Goal: Task Accomplishment & Management: Manage account settings

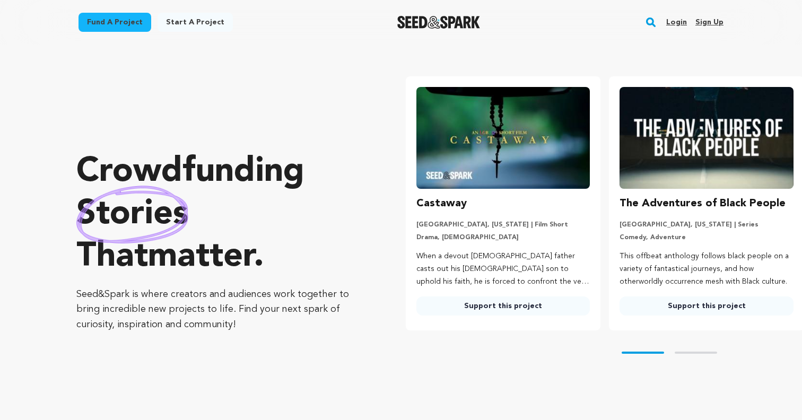
click at [678, 19] on link "Login" at bounding box center [677, 22] width 21 height 17
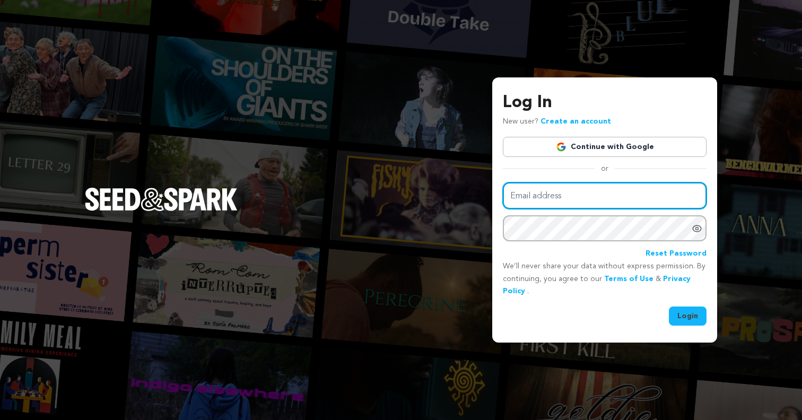
type input "[EMAIL_ADDRESS][DOMAIN_NAME]"
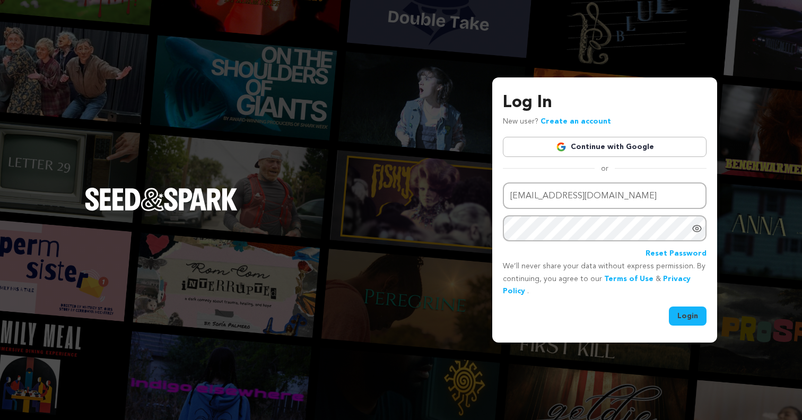
click at [702, 318] on button "Login" at bounding box center [688, 316] width 38 height 19
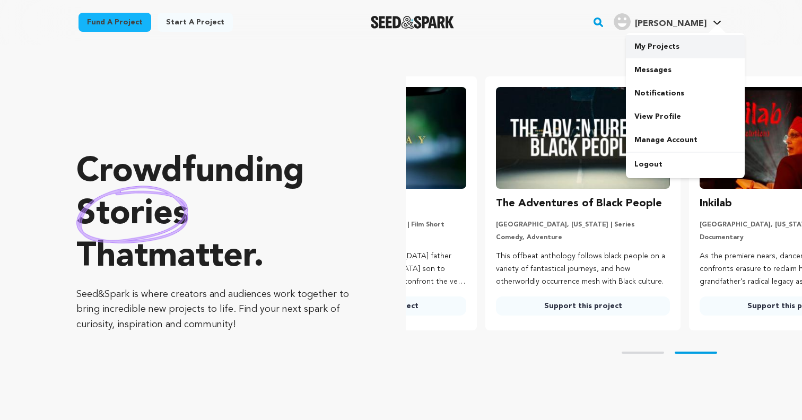
click at [664, 42] on link "My Projects" at bounding box center [685, 46] width 119 height 23
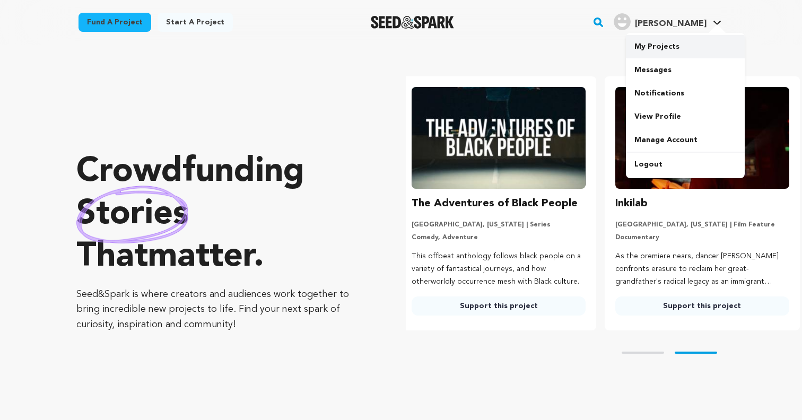
scroll to position [0, 212]
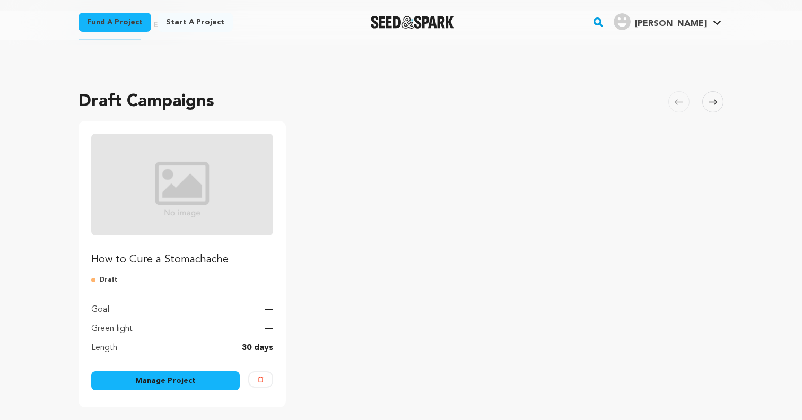
scroll to position [151, 0]
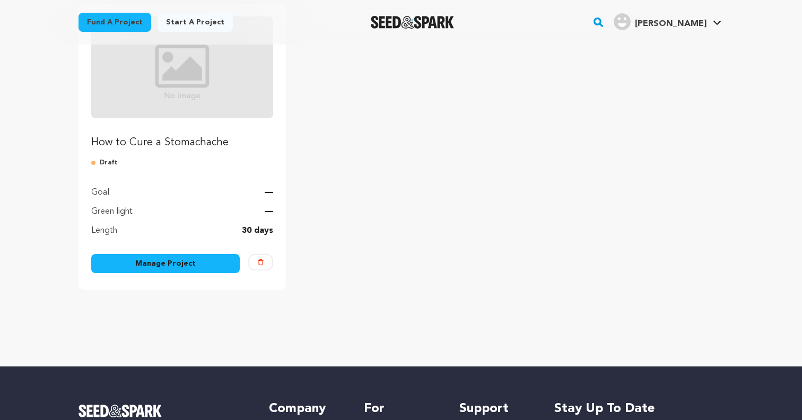
click at [198, 275] on div "Manage Project" at bounding box center [165, 265] width 149 height 23
click at [203, 267] on link "Manage Project" at bounding box center [165, 263] width 149 height 19
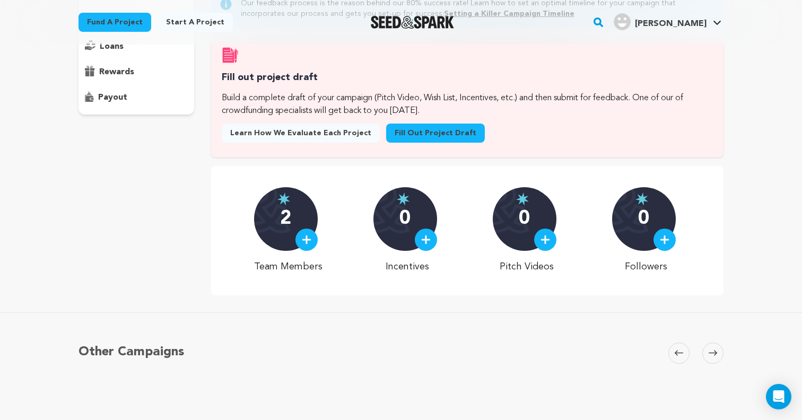
scroll to position [152, 0]
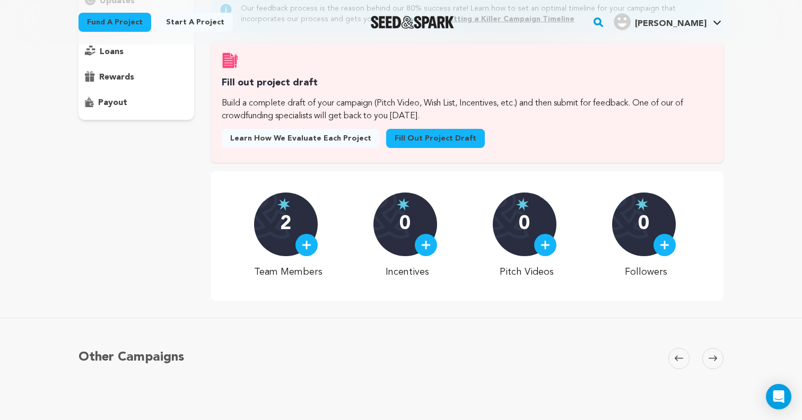
click at [422, 248] on div at bounding box center [426, 245] width 22 height 22
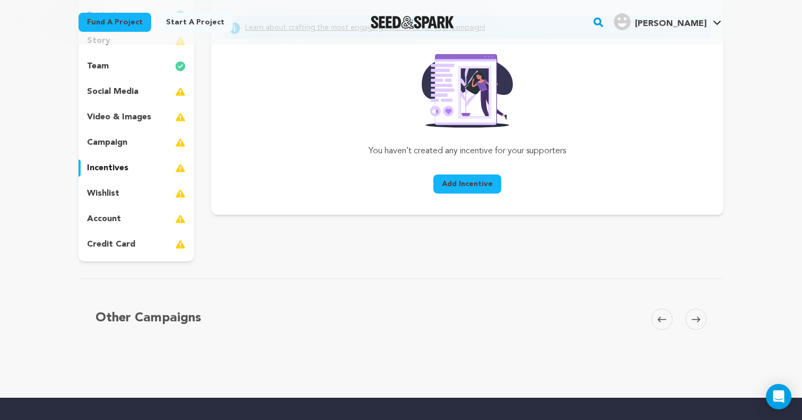
scroll to position [162, 0]
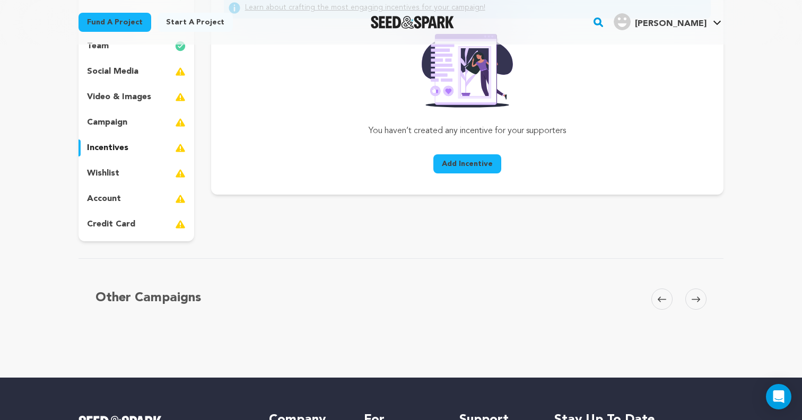
click at [473, 167] on span "Add Incentive" at bounding box center [467, 164] width 51 height 11
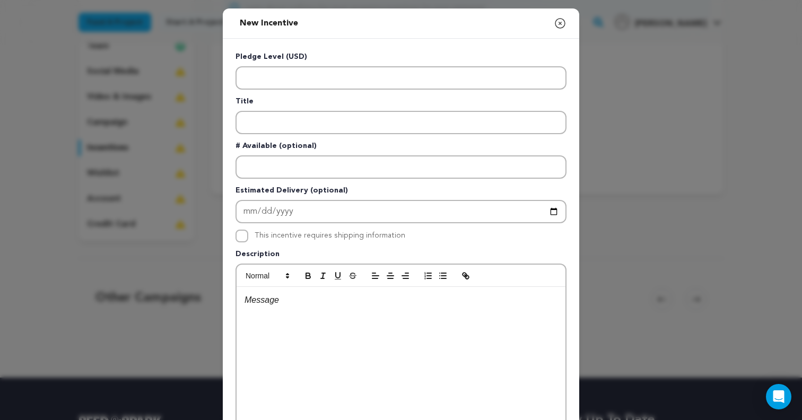
click at [348, 90] on div "Pledge Level (USD) Title # Available (optional) Estimated Delivery (optional) T…" at bounding box center [401, 275] width 331 height 448
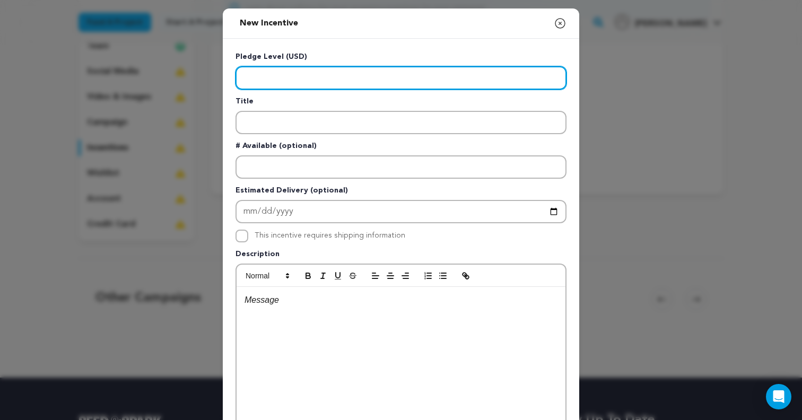
click at [405, 78] on input "Enter level" at bounding box center [401, 77] width 331 height 23
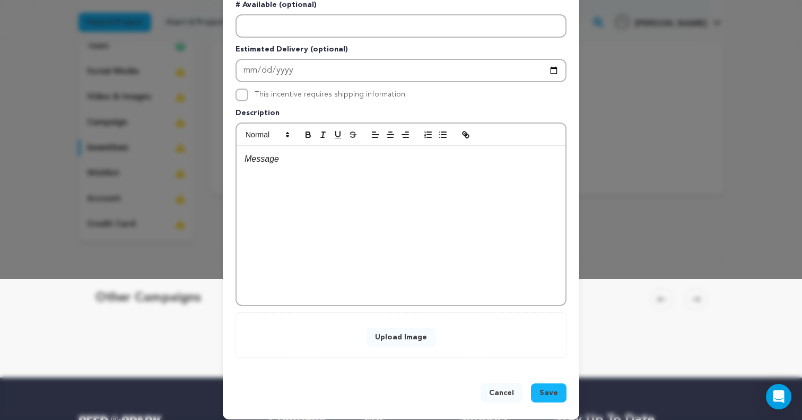
scroll to position [149, 0]
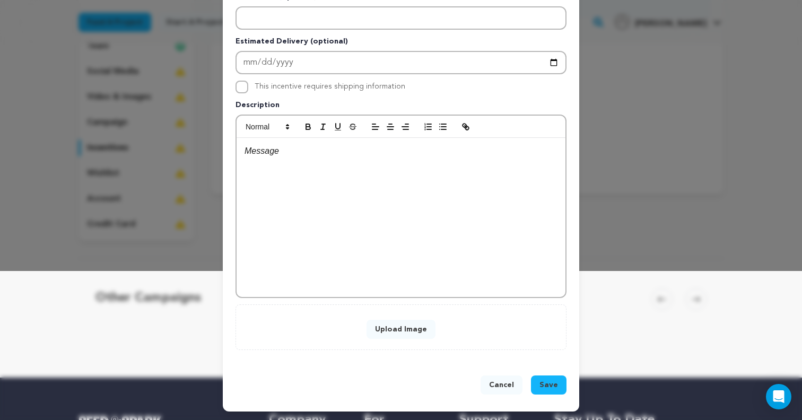
click at [765, 228] on div "New Incentive Close modal Pledge Level (USD) Title # Available (optional)" at bounding box center [401, 135] width 802 height 569
click at [508, 383] on button "Cancel" at bounding box center [502, 385] width 42 height 19
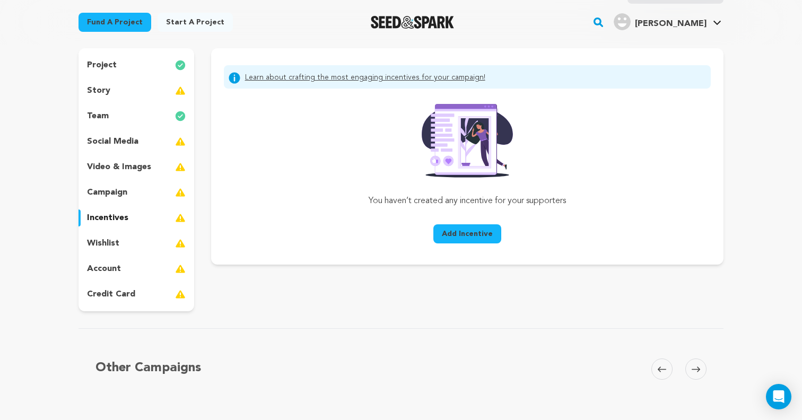
scroll to position [0, 0]
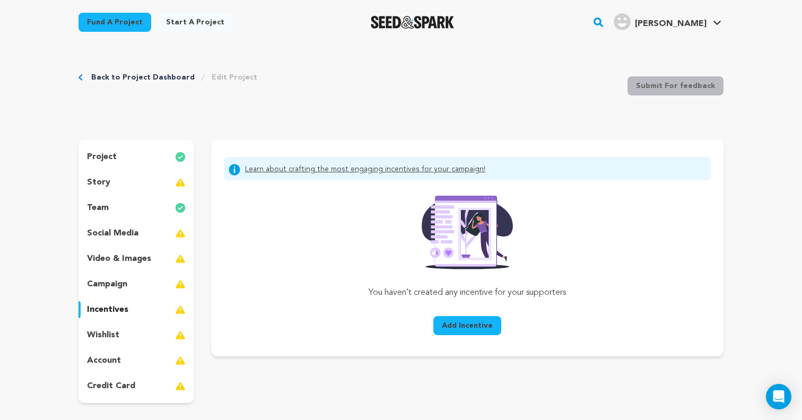
click at [133, 230] on p "social media" at bounding box center [112, 233] width 51 height 13
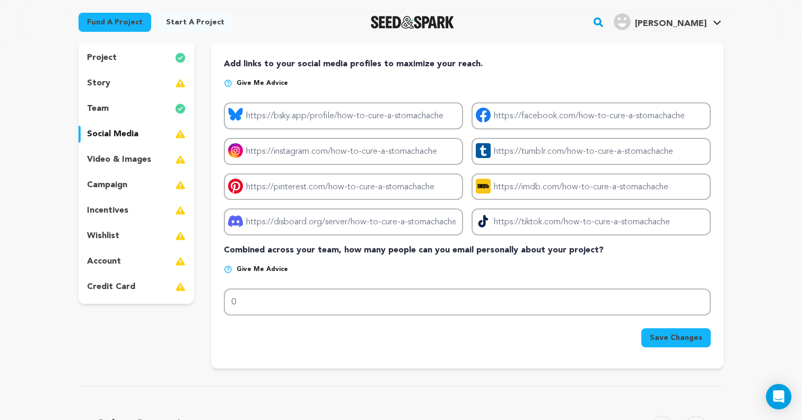
scroll to position [100, 0]
click at [108, 108] on p "team" at bounding box center [98, 108] width 22 height 13
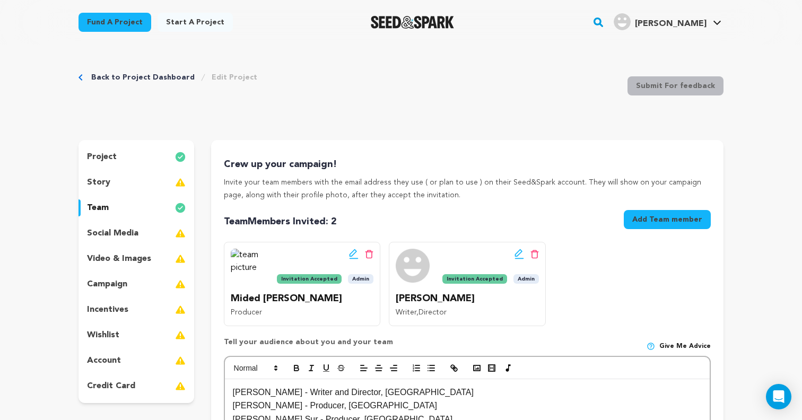
click at [129, 262] on p "video & images" at bounding box center [119, 259] width 64 height 13
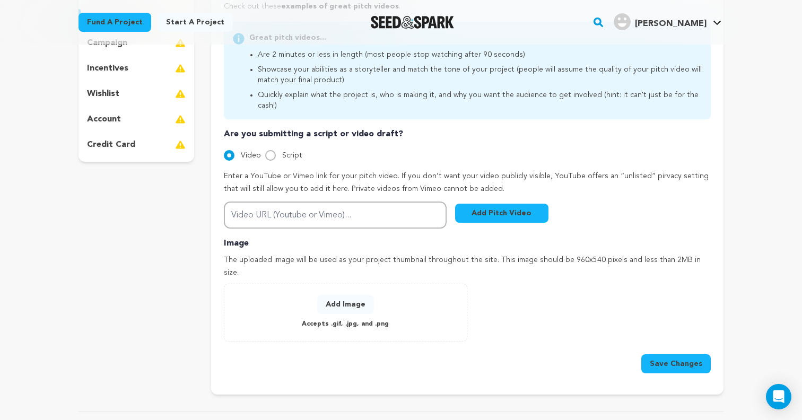
scroll to position [242, 0]
click at [348, 295] on button "Add Image" at bounding box center [345, 304] width 57 height 19
click at [339, 295] on button "Add Image" at bounding box center [345, 304] width 57 height 19
click at [432, 237] on p "Image" at bounding box center [467, 243] width 487 height 13
click at [337, 295] on button "Add Image" at bounding box center [345, 304] width 57 height 19
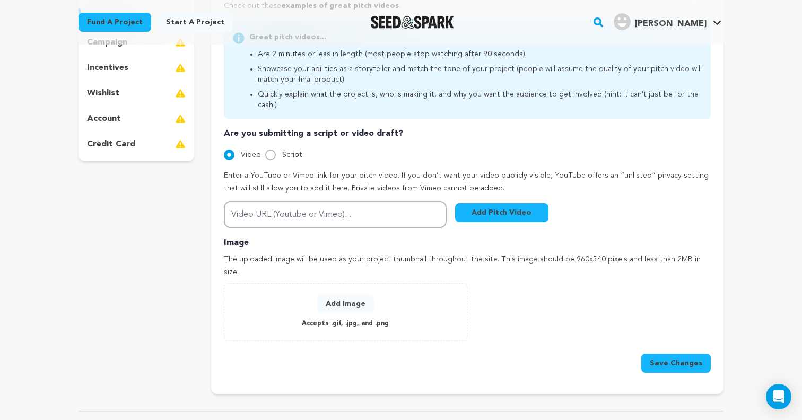
click at [548, 29] on div "Fund a project Start a project Search" at bounding box center [393, 22] width 662 height 28
click at [360, 295] on button "Add Image" at bounding box center [345, 304] width 57 height 19
click at [340, 295] on button "Add Image" at bounding box center [345, 304] width 57 height 19
click at [256, 304] on div "Add Image Accepts .gif, .jpg, and .png" at bounding box center [345, 313] width 221 height 36
click at [334, 295] on button "Add Image" at bounding box center [345, 304] width 57 height 19
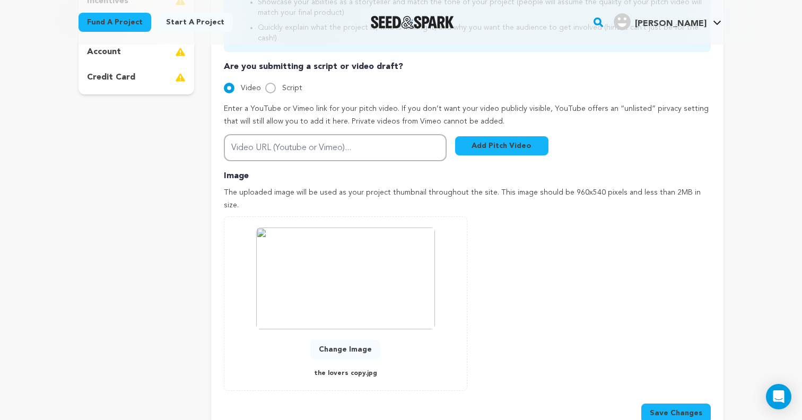
scroll to position [367, 0]
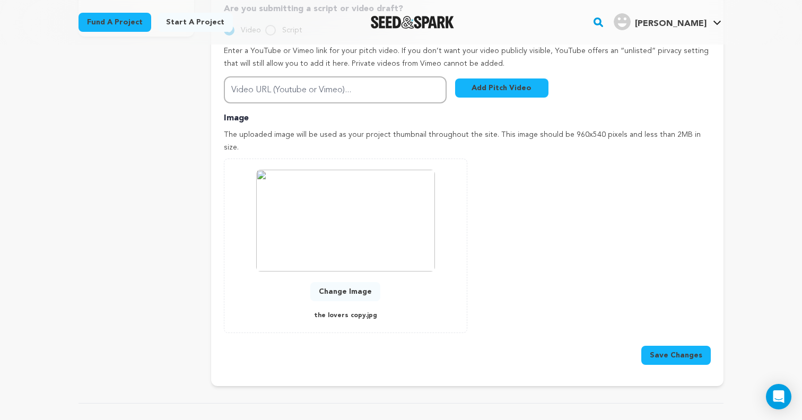
click at [323, 208] on img at bounding box center [345, 221] width 179 height 102
click at [368, 222] on img at bounding box center [345, 221] width 179 height 102
click at [355, 282] on button "Change Image" at bounding box center [345, 291] width 70 height 19
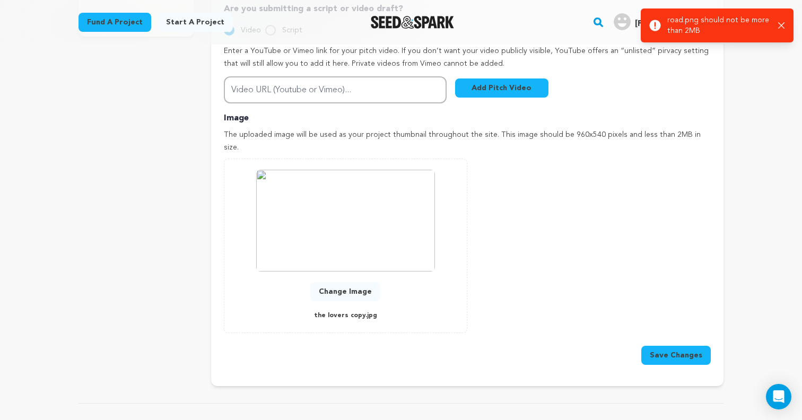
click at [353, 282] on button "Change Image" at bounding box center [345, 291] width 70 height 19
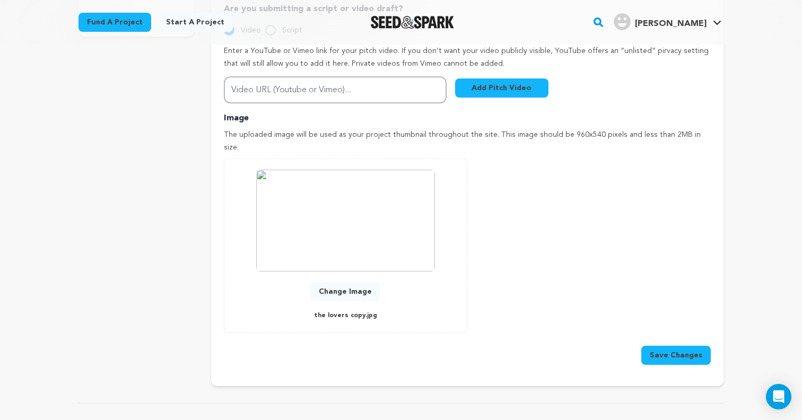
click at [748, 185] on div "Back to Project Dashboard Edit Project Submit For feedback Submit For feedback …" at bounding box center [401, 236] width 802 height 1117
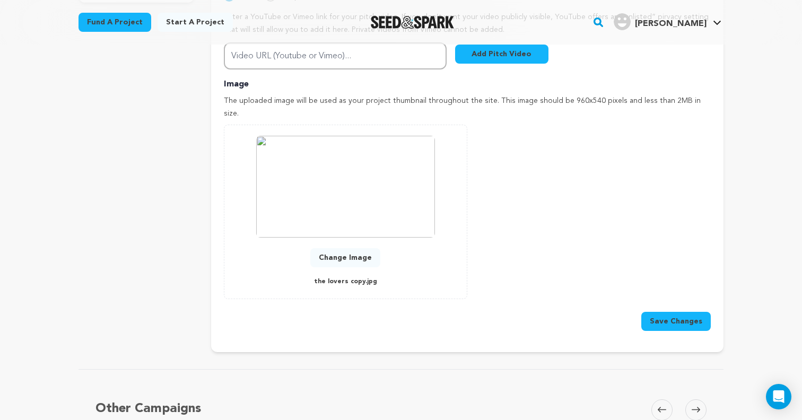
scroll to position [399, 0]
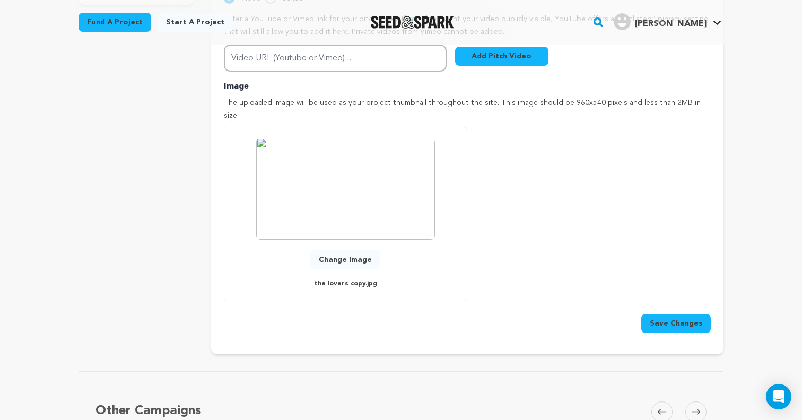
click at [663, 314] on button "Save Changes" at bounding box center [677, 323] width 70 height 19
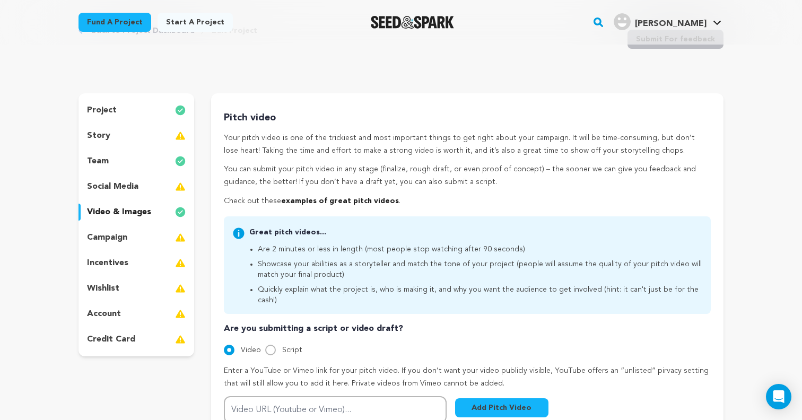
scroll to position [60, 0]
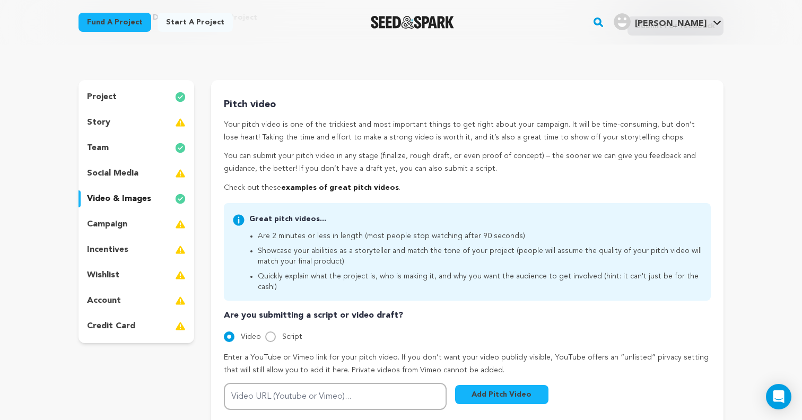
click at [118, 226] on p "campaign" at bounding box center [107, 224] width 40 height 13
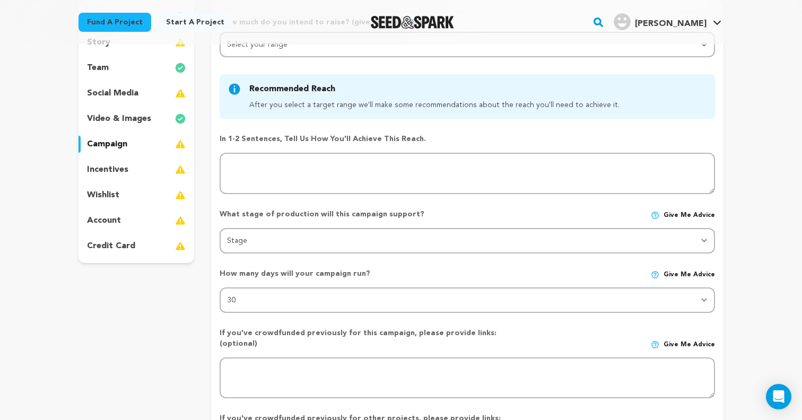
scroll to position [116, 0]
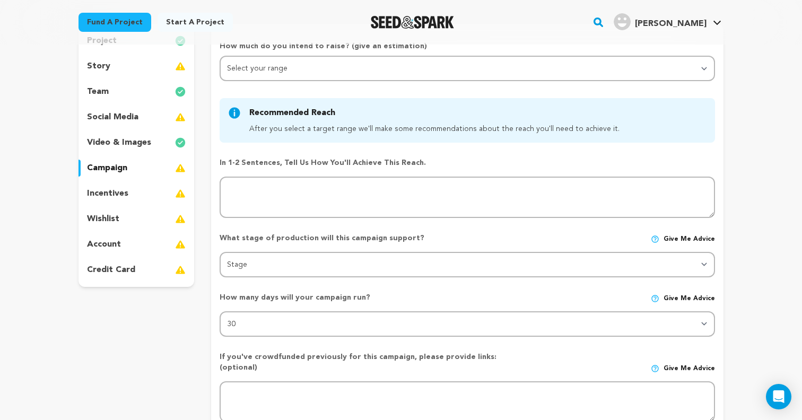
click at [125, 195] on p "incentives" at bounding box center [107, 193] width 41 height 13
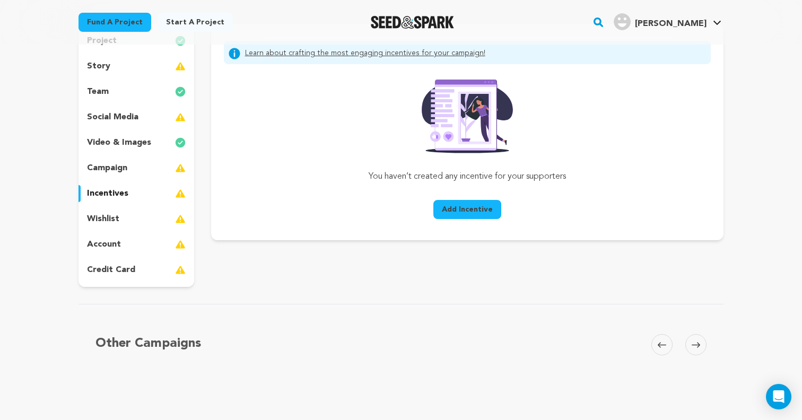
click at [125, 215] on div "wishlist" at bounding box center [137, 219] width 116 height 17
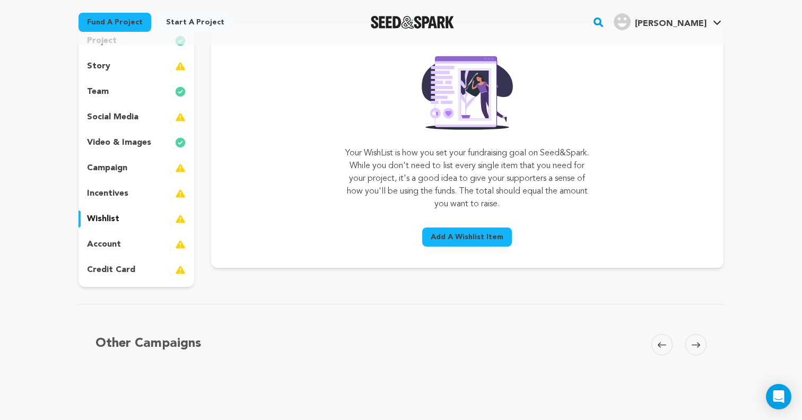
click at [124, 242] on div "account" at bounding box center [137, 244] width 116 height 17
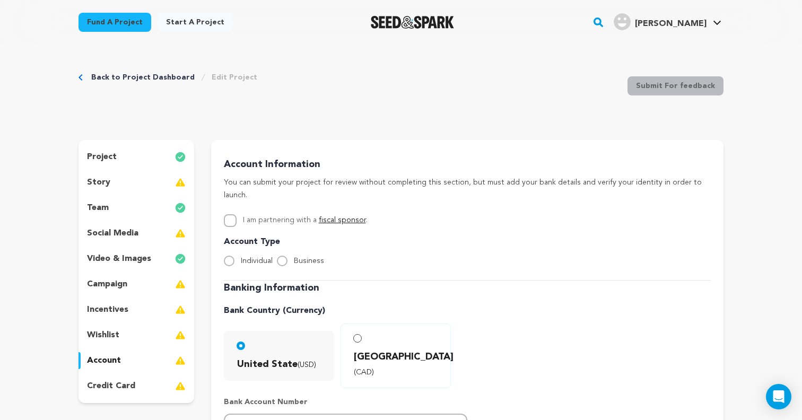
click at [107, 152] on p "project" at bounding box center [102, 157] width 30 height 13
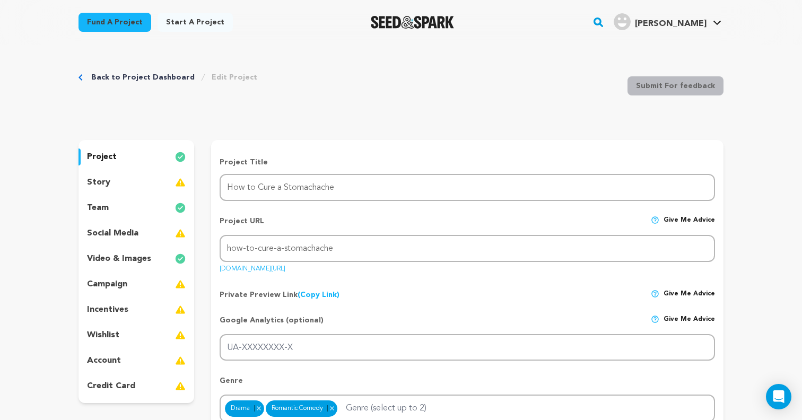
click at [122, 185] on div "story" at bounding box center [137, 182] width 116 height 17
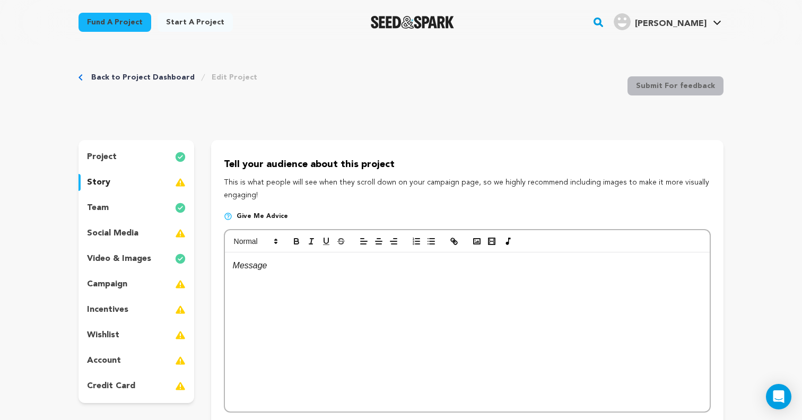
click at [117, 166] on div "project story team social media video & images campaign incentives wishlist acc…" at bounding box center [137, 271] width 116 height 263
click at [114, 159] on p "project" at bounding box center [102, 157] width 30 height 13
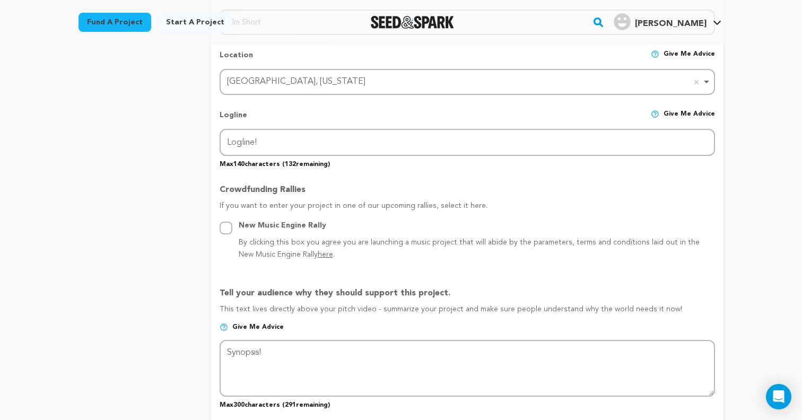
scroll to position [447, 0]
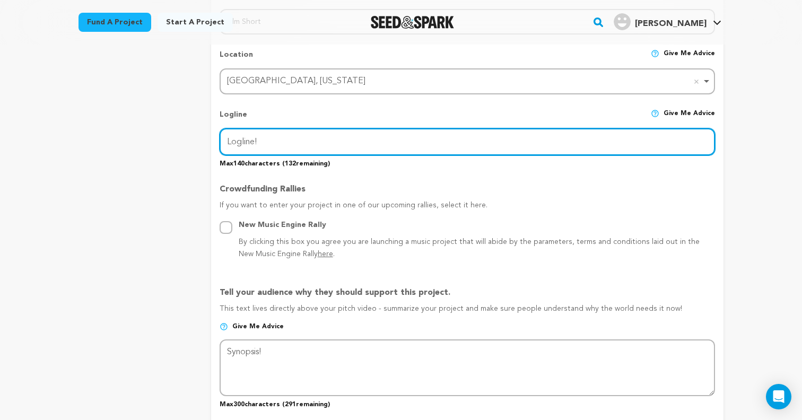
click at [272, 142] on input "Logline!" at bounding box center [468, 141] width 496 height 27
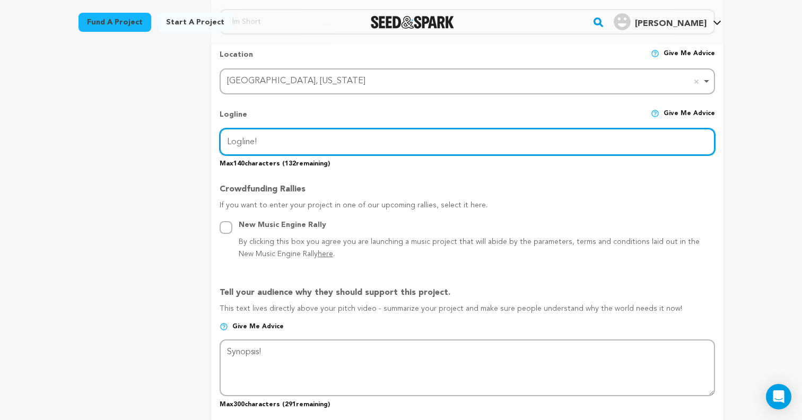
click at [272, 142] on input "Logline!" at bounding box center [468, 141] width 496 height 27
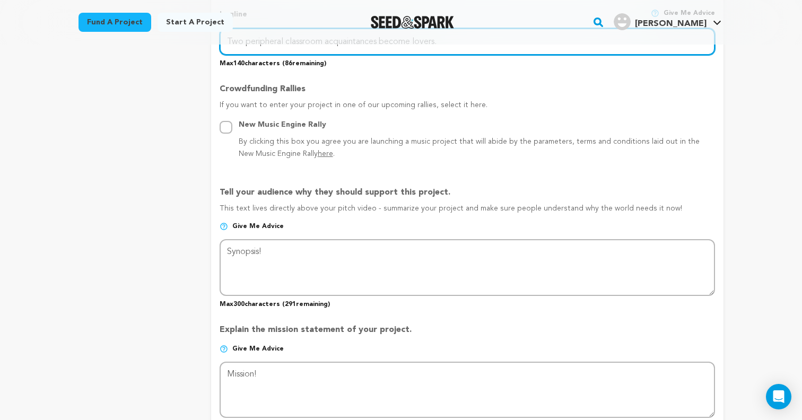
scroll to position [549, 0]
type input "Two peripheral classroom acquaintances become lovers."
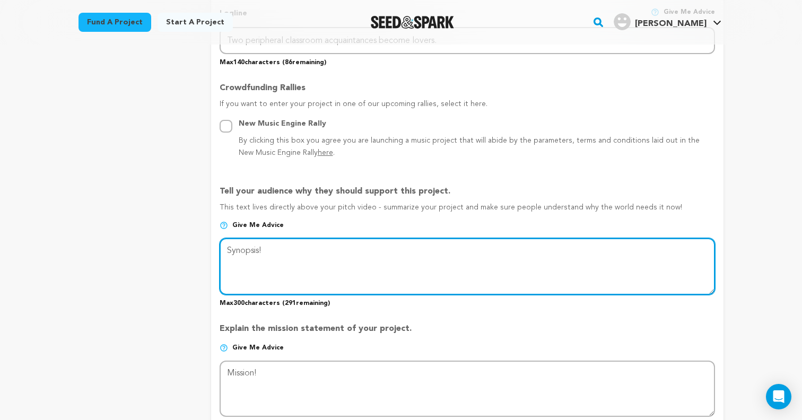
click at [289, 259] on textarea at bounding box center [468, 266] width 496 height 56
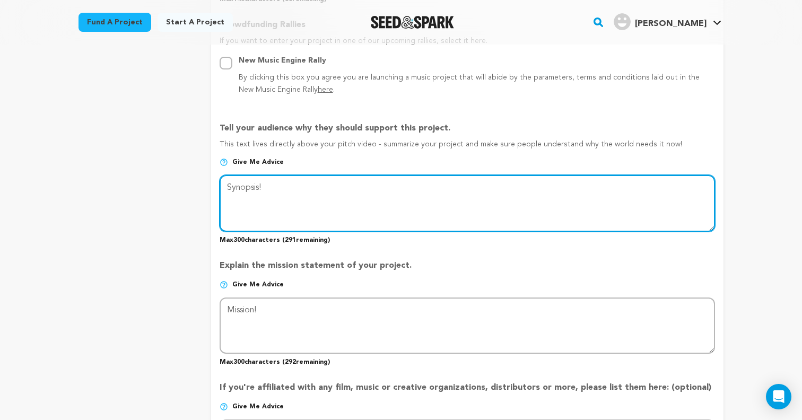
scroll to position [696, 0]
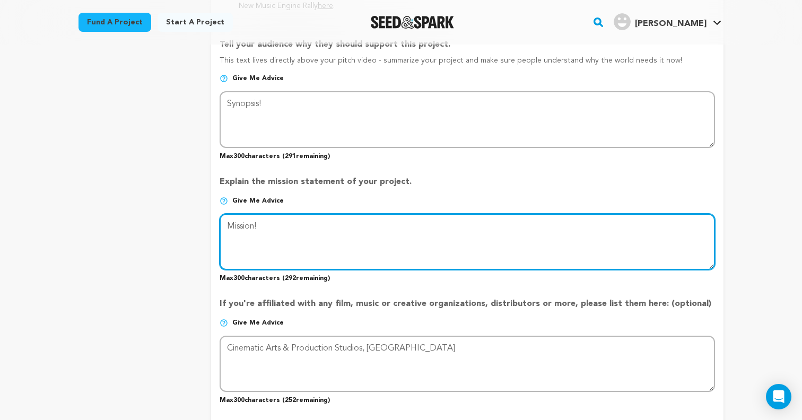
click at [297, 243] on textarea at bounding box center [468, 242] width 496 height 56
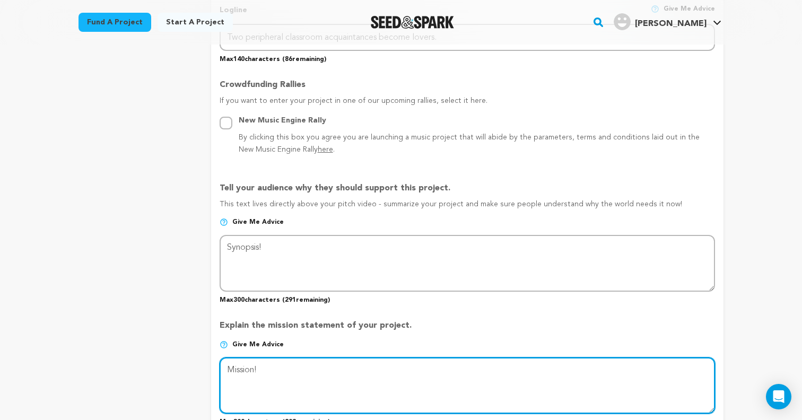
scroll to position [558, 0]
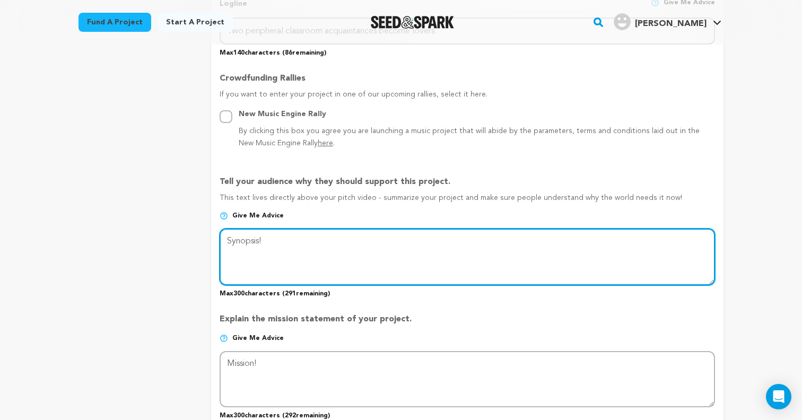
click at [317, 250] on textarea at bounding box center [468, 257] width 496 height 56
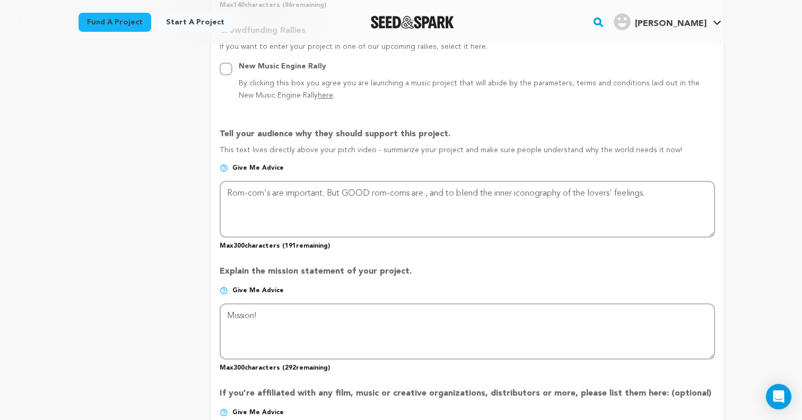
scroll to position [606, 0]
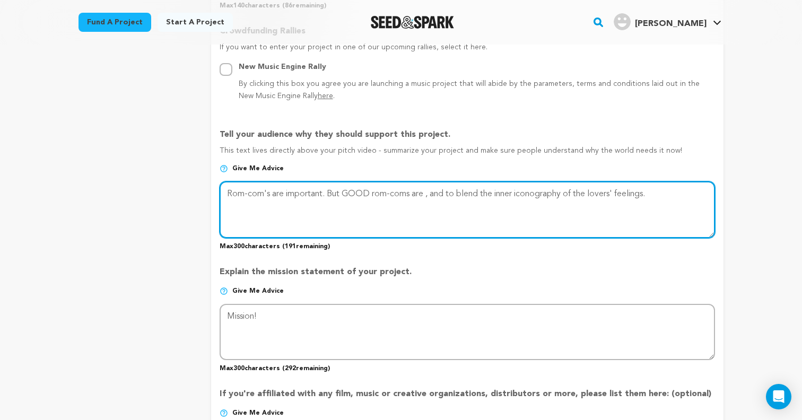
click at [435, 193] on textarea at bounding box center [468, 209] width 496 height 56
click at [691, 193] on textarea at bounding box center [468, 209] width 496 height 56
drag, startPoint x: 422, startPoint y: 206, endPoint x: 223, endPoint y: 184, distance: 199.8
click at [223, 184] on textarea at bounding box center [468, 209] width 496 height 56
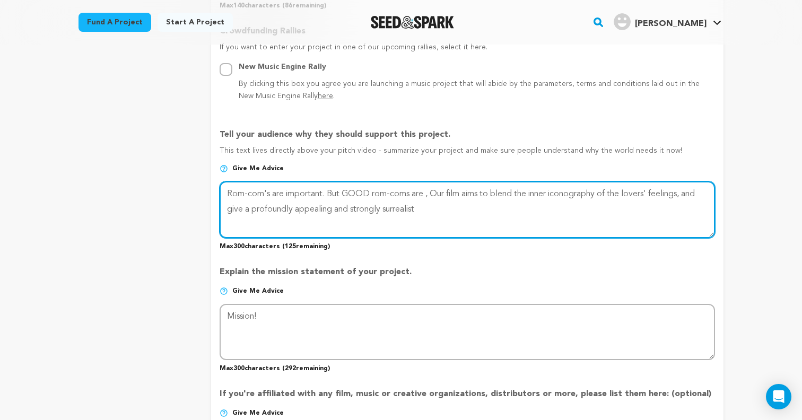
paste textarea "Alex Kidd and Ava Coolidge love each other. It’s true. The way they look at one…"
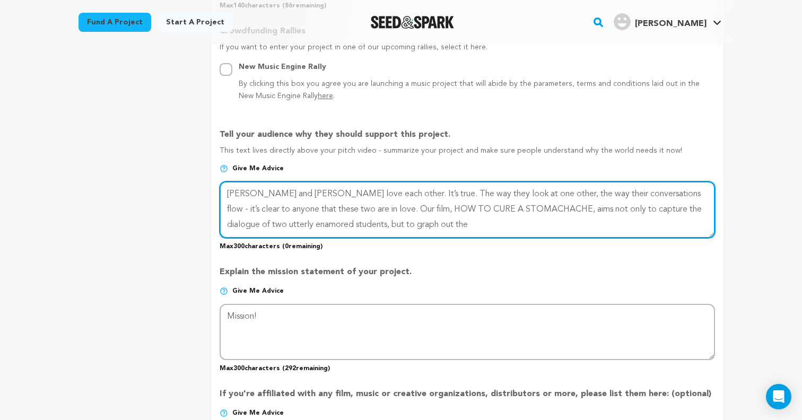
drag, startPoint x: 387, startPoint y: 208, endPoint x: 440, endPoint y: 227, distance: 56.7
click at [440, 227] on textarea at bounding box center [468, 209] width 496 height 56
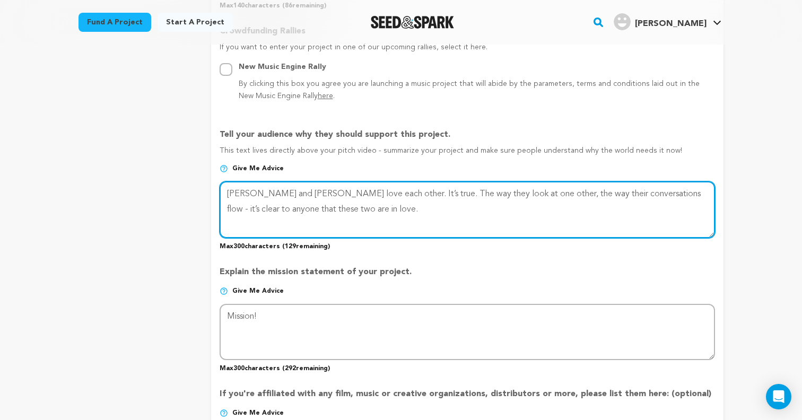
paste textarea "Our film aims not only to capture the dialogue of two utterly enamored students…"
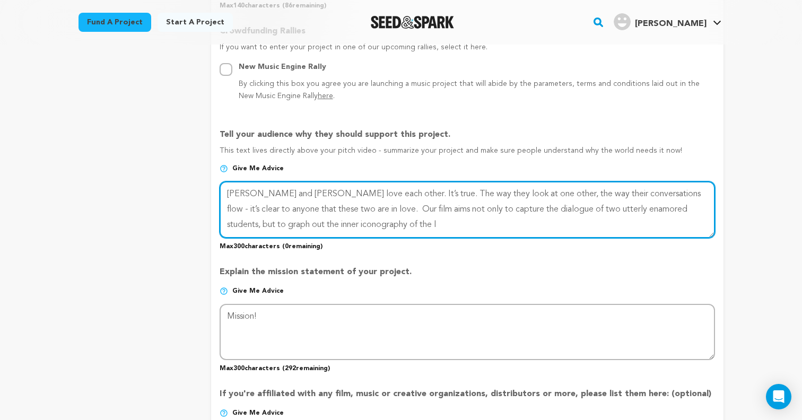
scroll to position [613, 0]
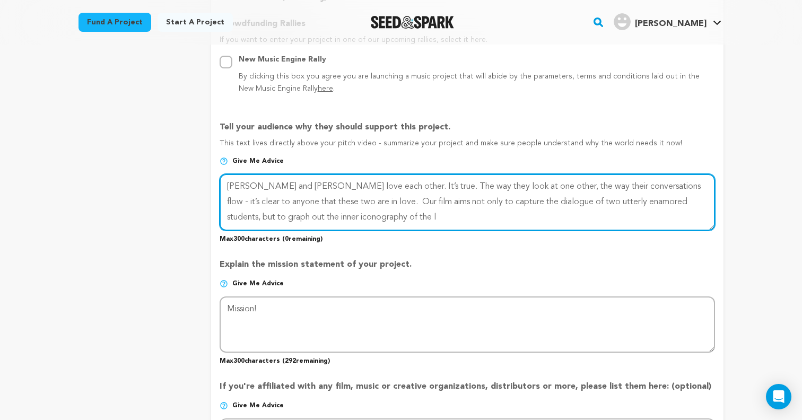
click at [392, 202] on textarea at bounding box center [468, 202] width 496 height 56
click at [449, 201] on textarea at bounding box center [468, 202] width 496 height 56
click at [445, 201] on textarea at bounding box center [468, 202] width 496 height 56
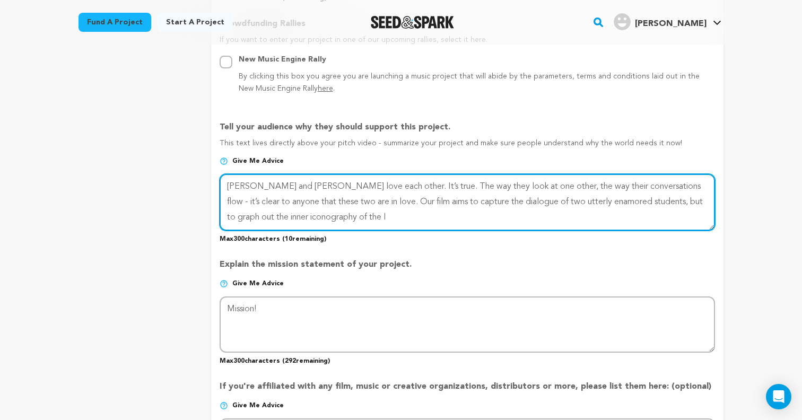
drag, startPoint x: 661, startPoint y: 199, endPoint x: 701, endPoint y: 200, distance: 39.8
click at [701, 200] on textarea at bounding box center [468, 202] width 496 height 56
drag, startPoint x: 255, startPoint y: 217, endPoint x: 286, endPoint y: 217, distance: 30.8
click at [286, 217] on textarea at bounding box center [468, 202] width 496 height 56
click at [372, 217] on textarea at bounding box center [468, 202] width 496 height 56
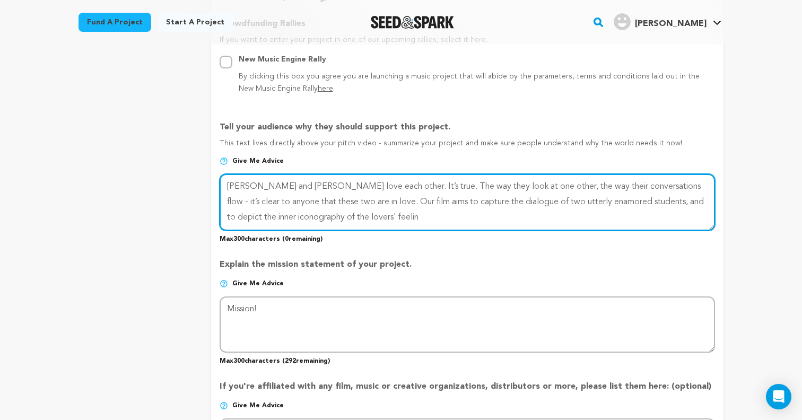
drag, startPoint x: 226, startPoint y: 200, endPoint x: 284, endPoint y: 200, distance: 58.4
click at [284, 200] on textarea at bounding box center [468, 202] width 496 height 56
click at [385, 216] on textarea at bounding box center [468, 202] width 496 height 56
type textarea "Alex Kidd and Ava Coolidge love each other. It’s true. The way they look at one…"
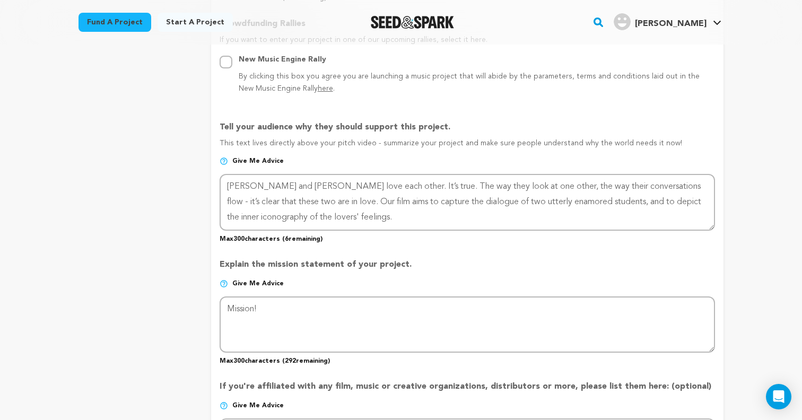
click at [169, 188] on div "project story team social media video & images campaign incentives wishlist" at bounding box center [137, 141] width 116 height 1228
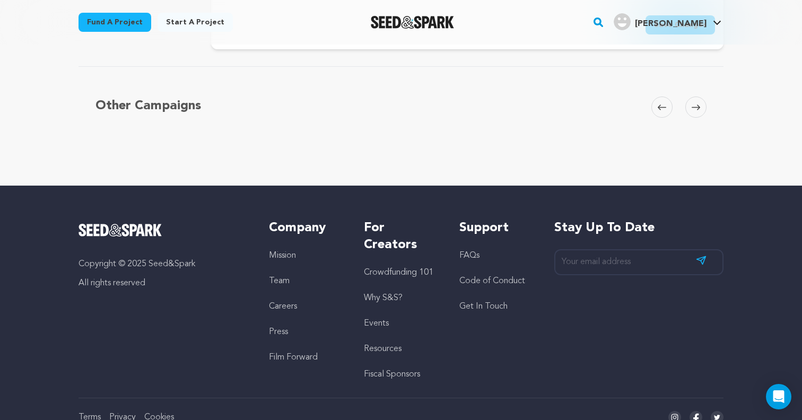
scroll to position [1188, 0]
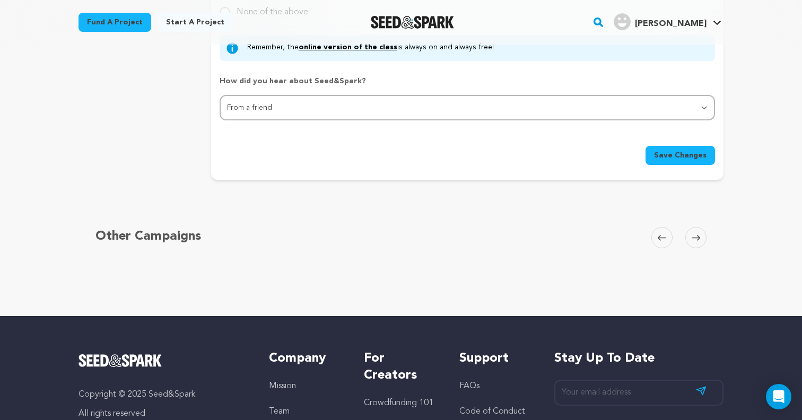
click at [660, 151] on span "Save Changes" at bounding box center [680, 155] width 53 height 11
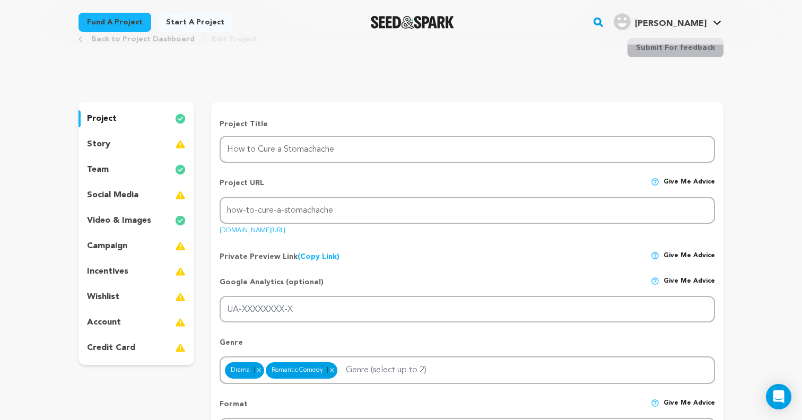
scroll to position [40, 0]
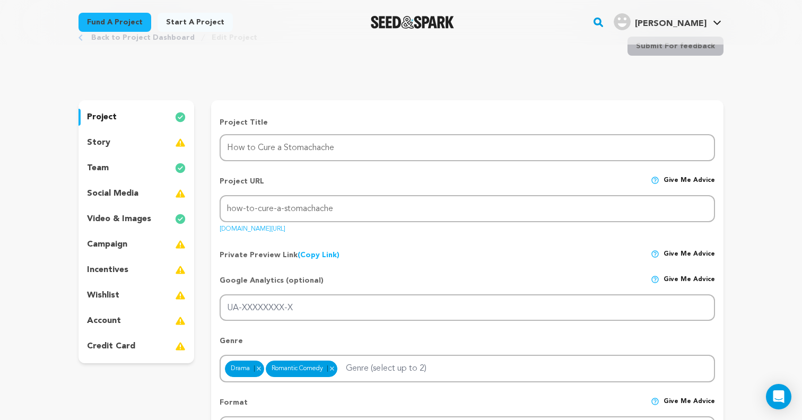
click at [157, 142] on div "story" at bounding box center [137, 142] width 116 height 17
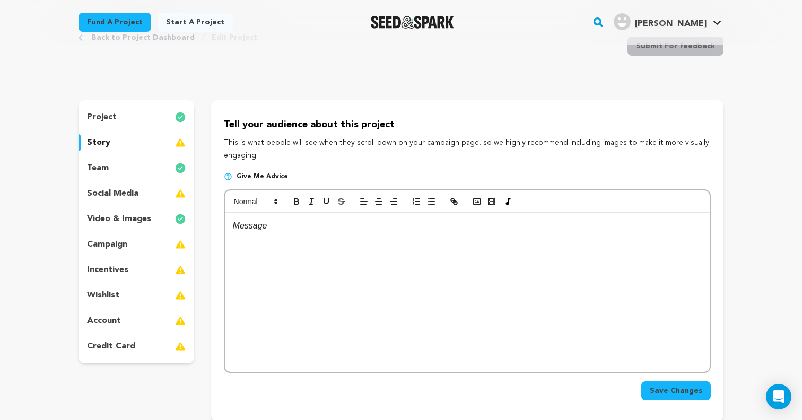
click at [324, 242] on div at bounding box center [467, 292] width 485 height 159
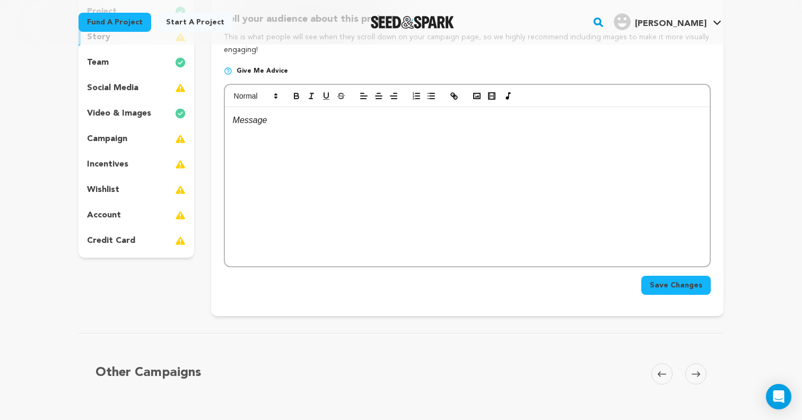
scroll to position [135, 0]
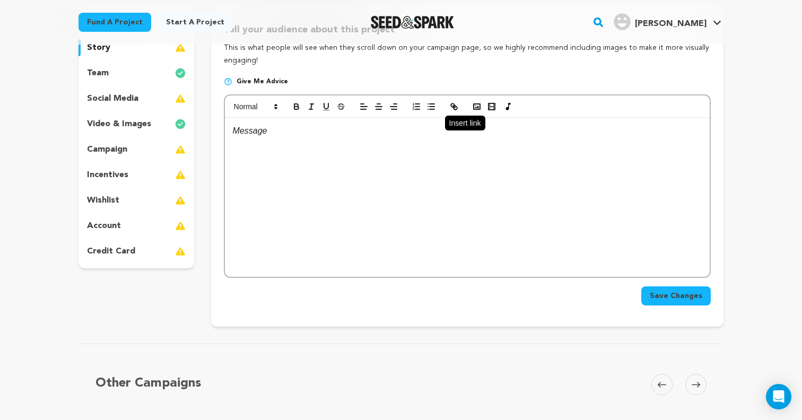
click at [460, 107] on button "button" at bounding box center [454, 106] width 15 height 13
click at [478, 109] on rect "button" at bounding box center [477, 106] width 6 height 5
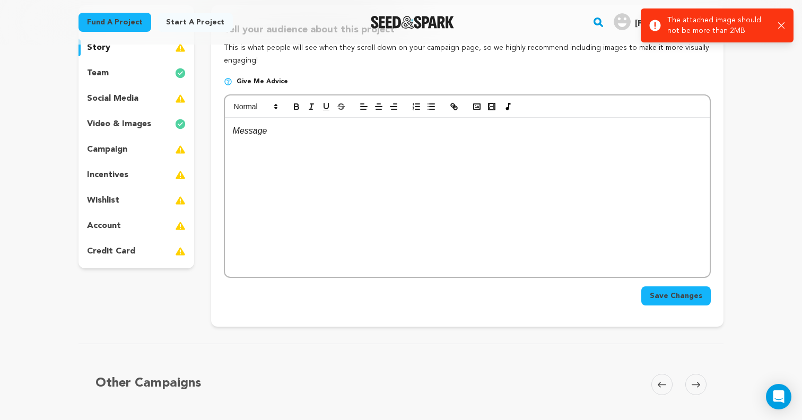
click at [783, 26] on icon "button" at bounding box center [782, 25] width 7 height 7
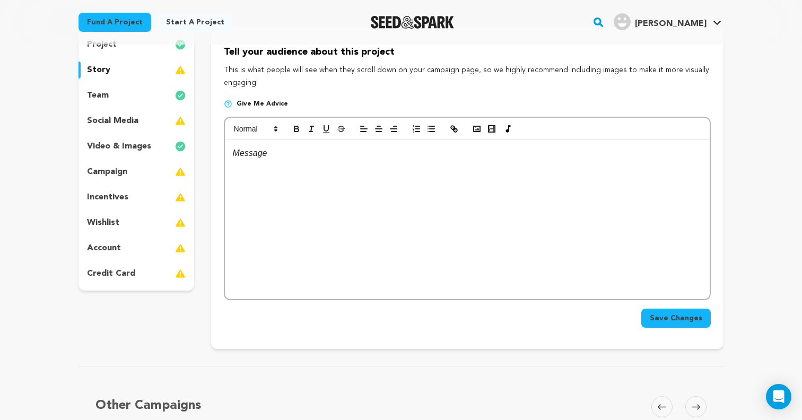
scroll to position [108, 0]
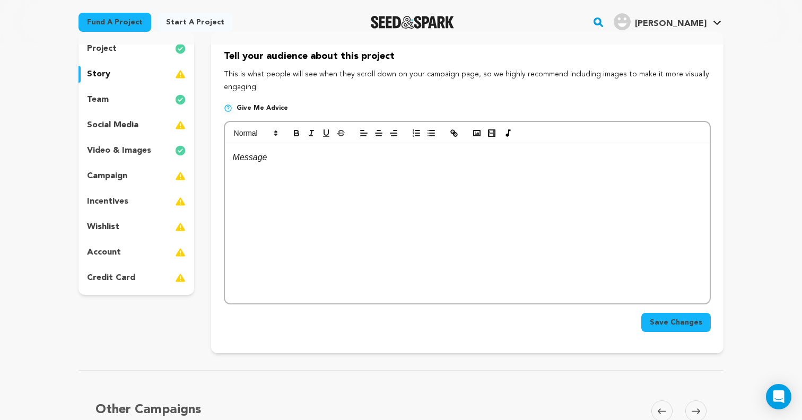
click at [139, 75] on div "story" at bounding box center [137, 74] width 116 height 17
click at [146, 54] on div "project" at bounding box center [137, 48] width 116 height 17
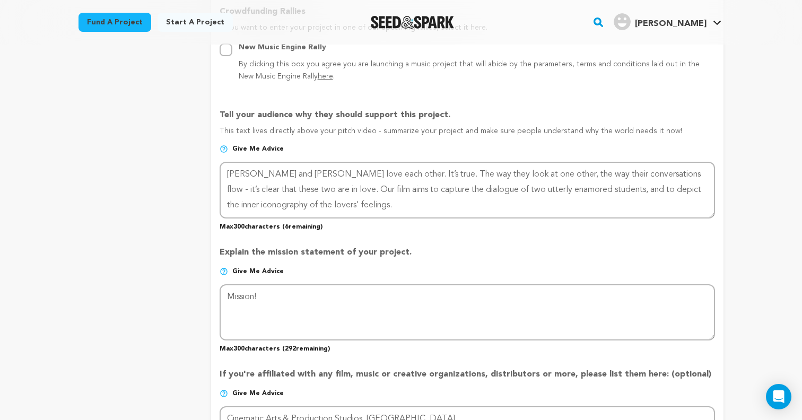
scroll to position [657, 0]
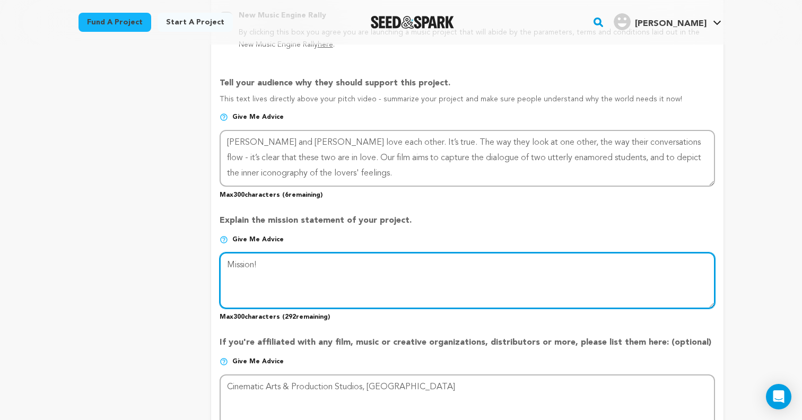
click at [287, 267] on textarea at bounding box center [468, 281] width 496 height 56
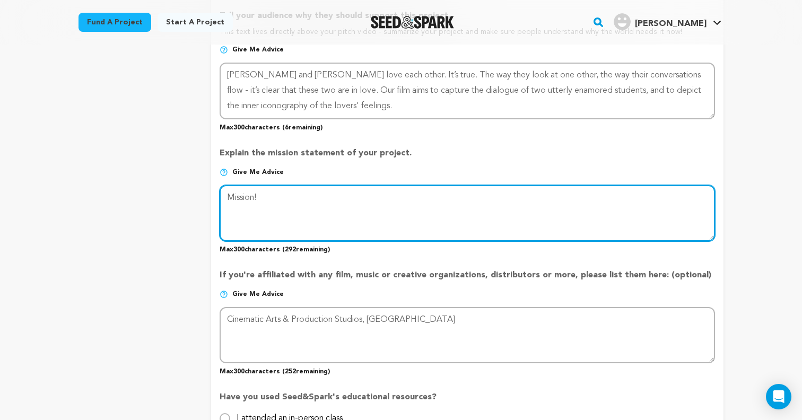
scroll to position [745, 0]
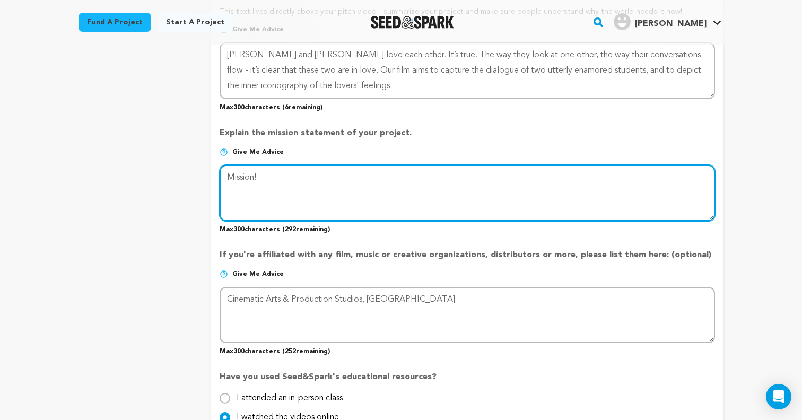
click at [243, 173] on textarea at bounding box center [468, 193] width 496 height 56
type textarea "A"
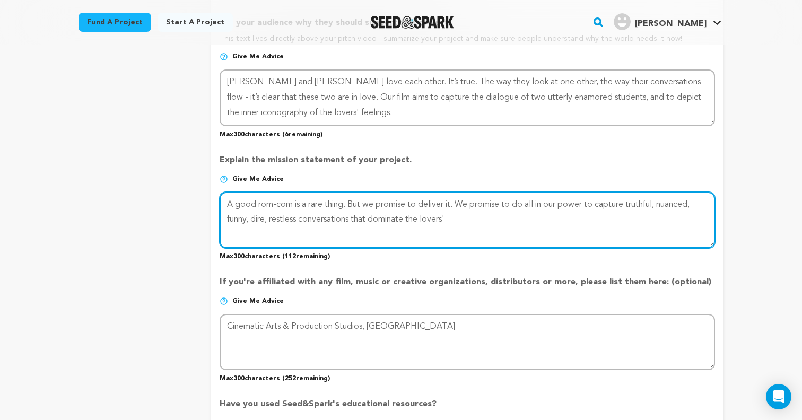
drag, startPoint x: 357, startPoint y: 218, endPoint x: 471, endPoint y: 218, distance: 114.1
click at [471, 218] on textarea at bounding box center [468, 220] width 496 height 56
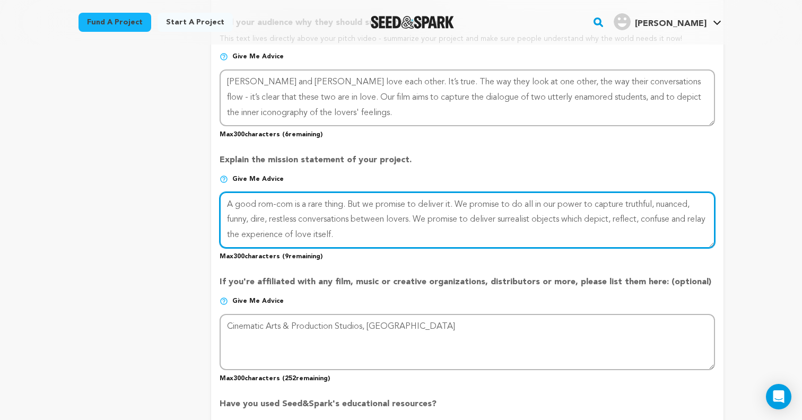
type textarea "A good rom-com is a rare thing. But we promise to deliver it. We promise to do …"
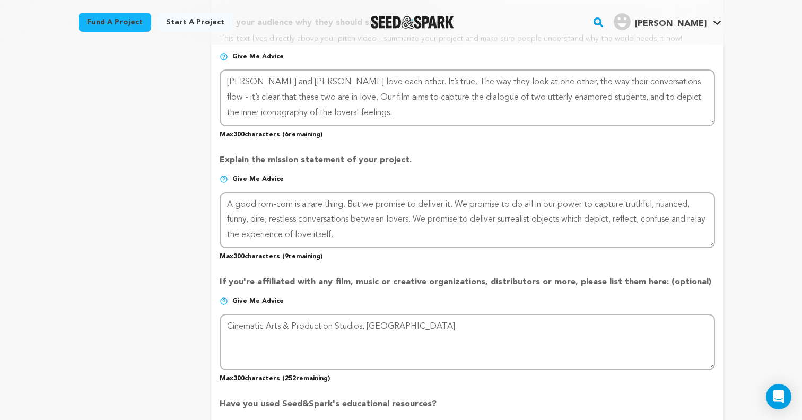
click at [155, 191] on div "project story team social media video & images campaign incentives wishlist" at bounding box center [137, 37] width 116 height 1228
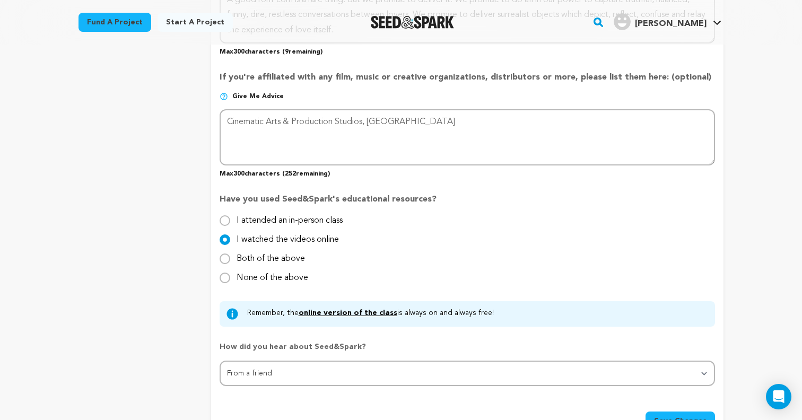
scroll to position [968, 0]
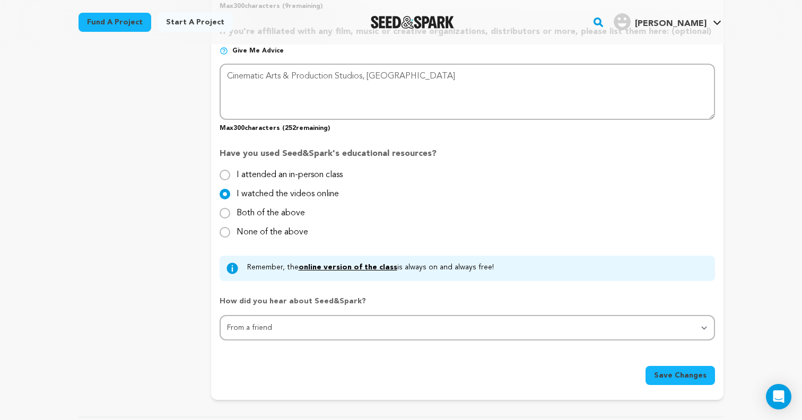
click at [693, 376] on span "Save Changes" at bounding box center [680, 375] width 53 height 11
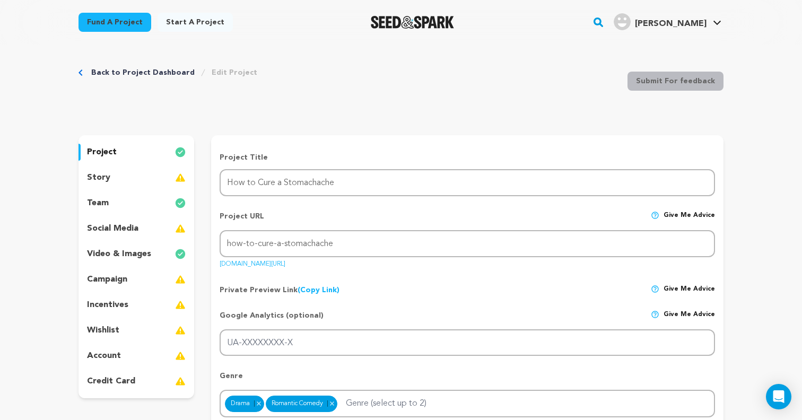
scroll to position [0, 0]
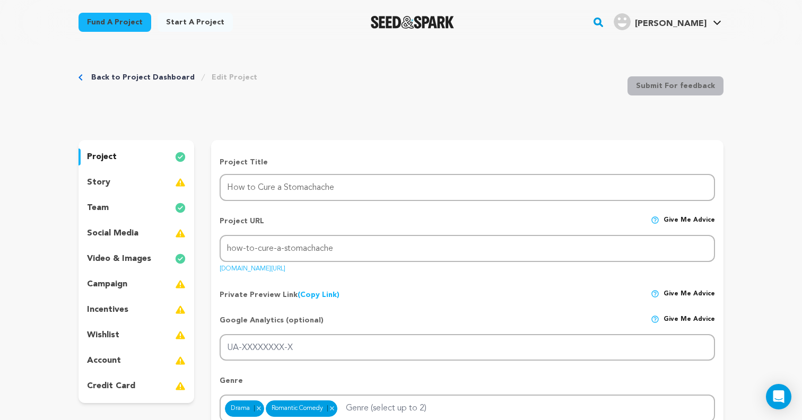
click at [123, 177] on div "story" at bounding box center [137, 182] width 116 height 17
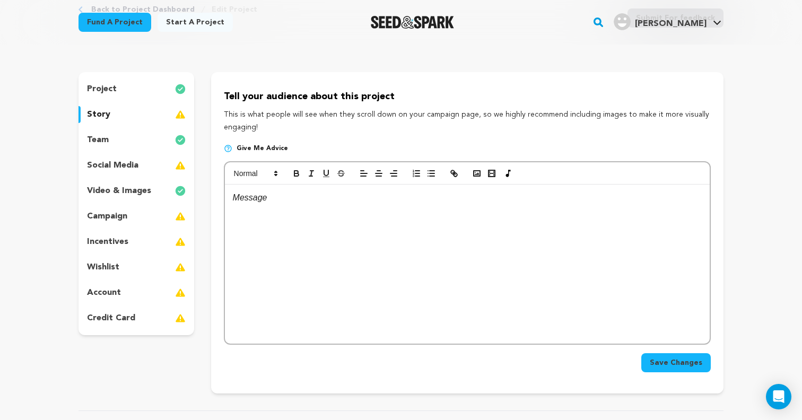
scroll to position [90, 0]
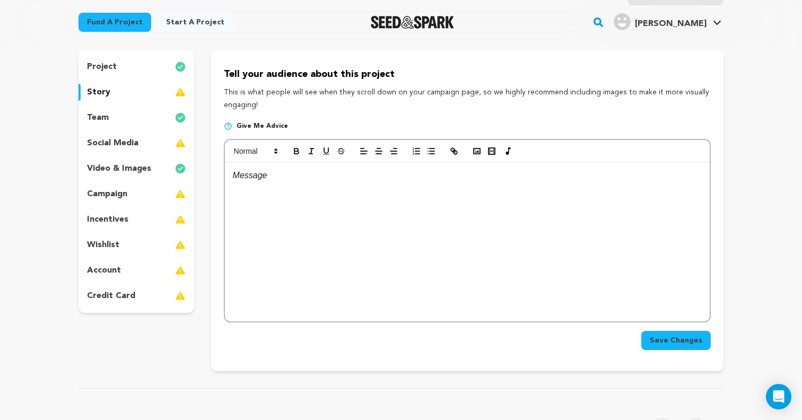
click at [331, 214] on div at bounding box center [467, 241] width 485 height 159
click at [396, 240] on div at bounding box center [467, 241] width 485 height 159
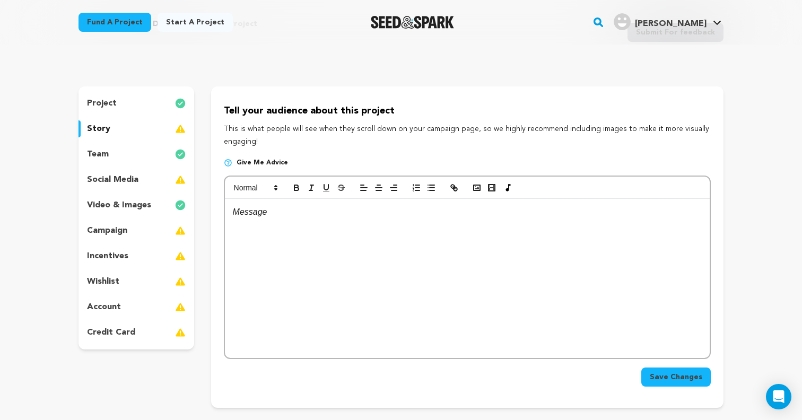
scroll to position [50, 0]
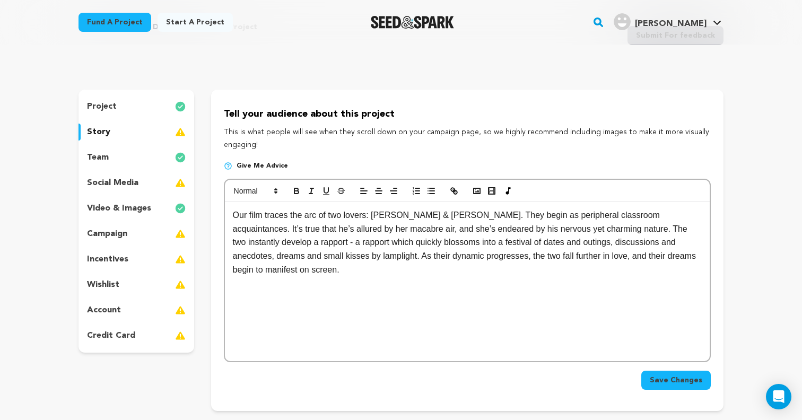
click at [749, 196] on div "Back to Project Dashboard Edit Project Submit For feedback Submit For feedback …" at bounding box center [401, 407] width 802 height 826
click at [454, 194] on icon "button" at bounding box center [456, 193] width 4 height 4
click at [476, 194] on rect "button" at bounding box center [477, 190] width 6 height 5
click at [479, 194] on rect "button" at bounding box center [477, 190] width 6 height 5
click at [472, 194] on icon "button" at bounding box center [477, 191] width 10 height 10
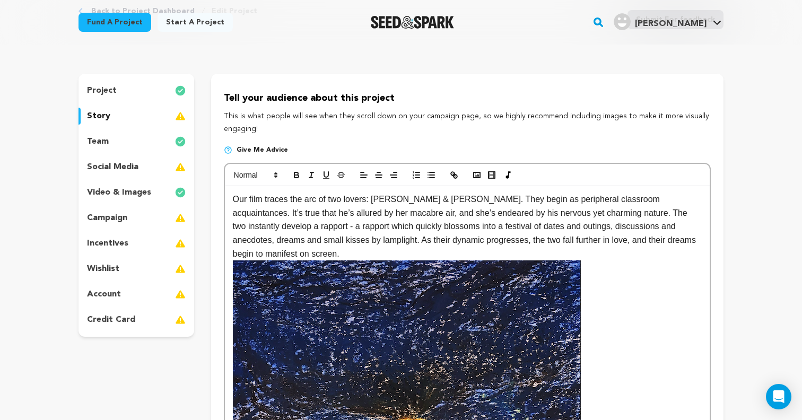
scroll to position [71, 0]
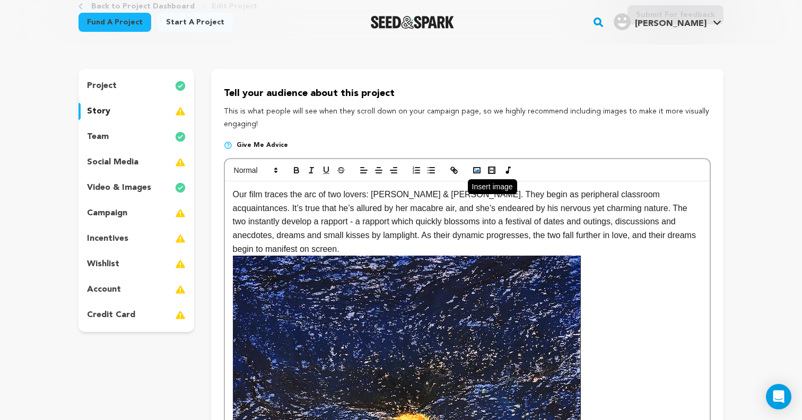
click at [472, 171] on icon "button" at bounding box center [477, 171] width 10 height 10
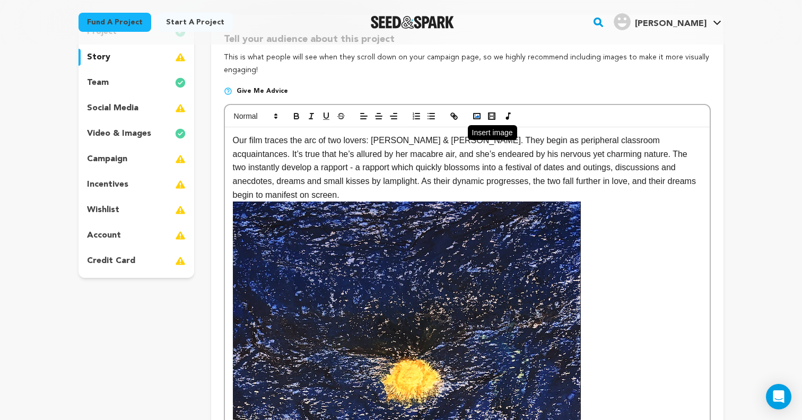
click at [478, 115] on icon "button" at bounding box center [477, 116] width 10 height 10
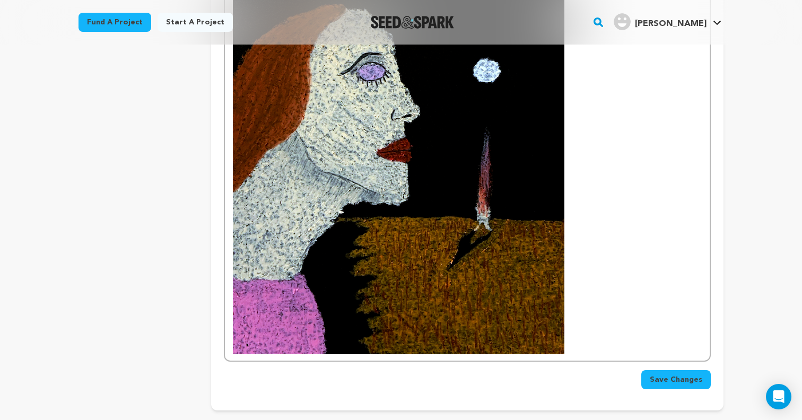
scroll to position [1399, 0]
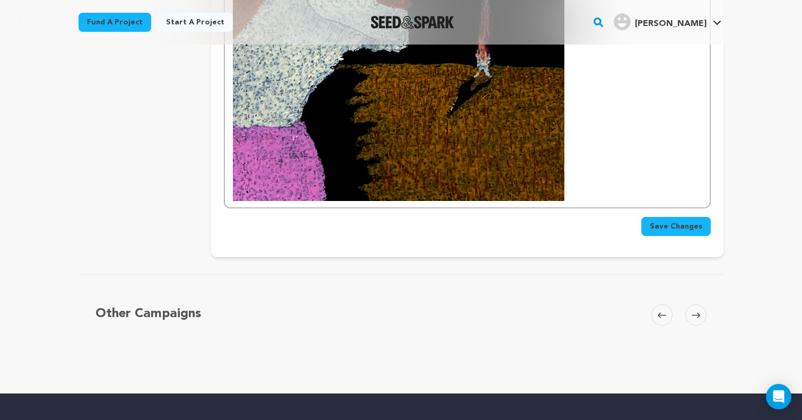
click at [664, 226] on span "Save Changes" at bounding box center [676, 226] width 53 height 11
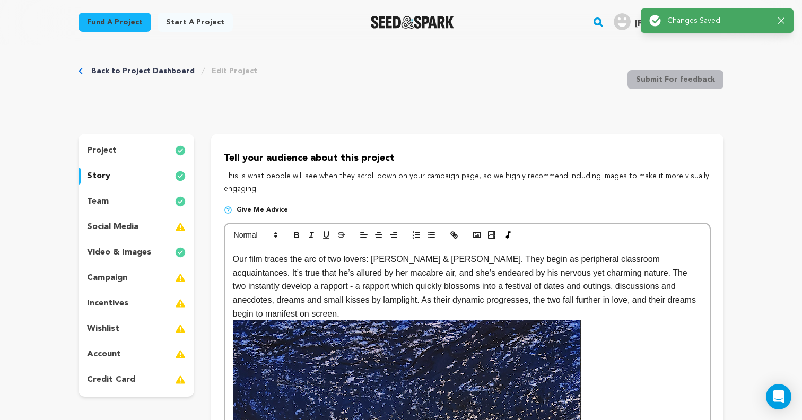
scroll to position [0, 0]
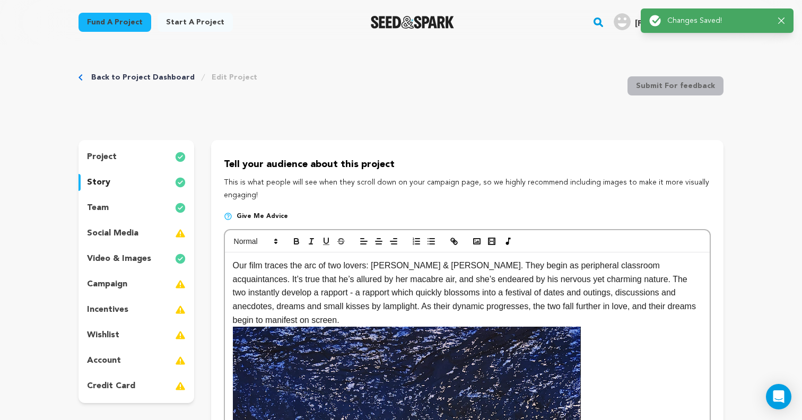
click at [137, 158] on div "project" at bounding box center [137, 157] width 116 height 17
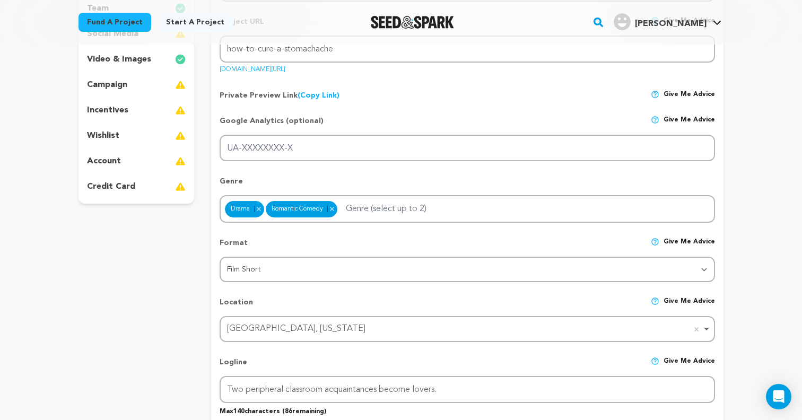
scroll to position [99, 0]
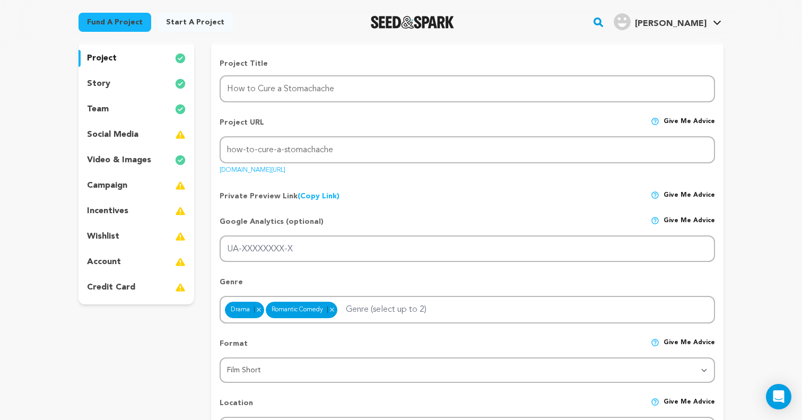
click at [121, 83] on div "story" at bounding box center [137, 83] width 116 height 17
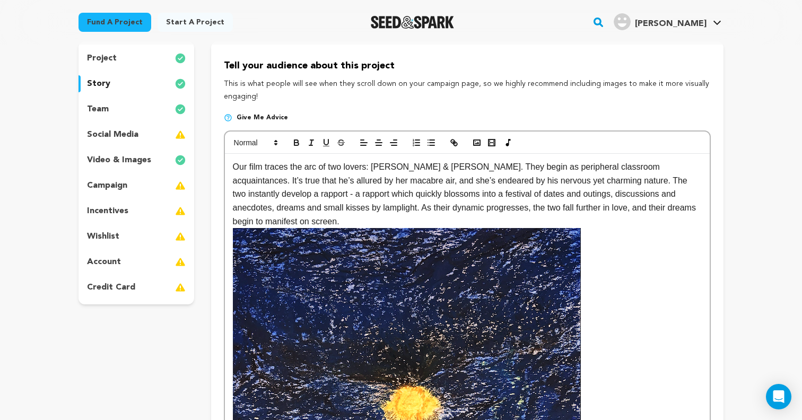
click at [126, 107] on div "team" at bounding box center [137, 109] width 116 height 17
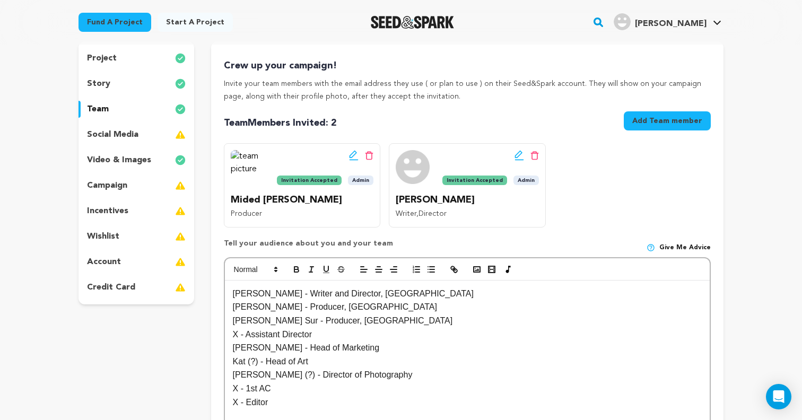
scroll to position [110, 0]
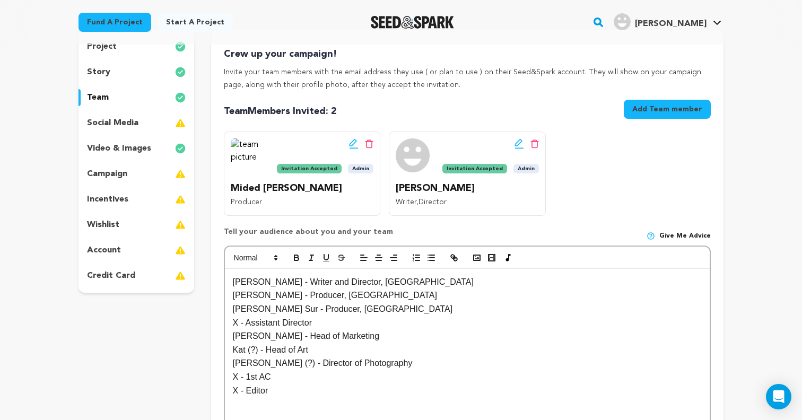
click at [113, 107] on div "project story team social media video & images campaign incentives wishlist acc…" at bounding box center [137, 161] width 116 height 263
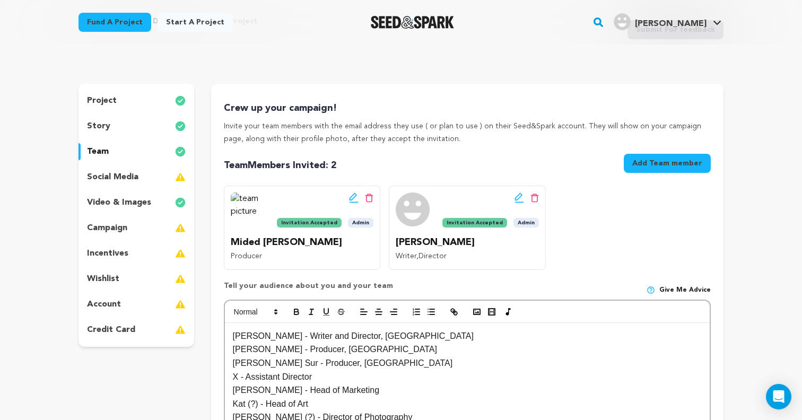
scroll to position [0, 0]
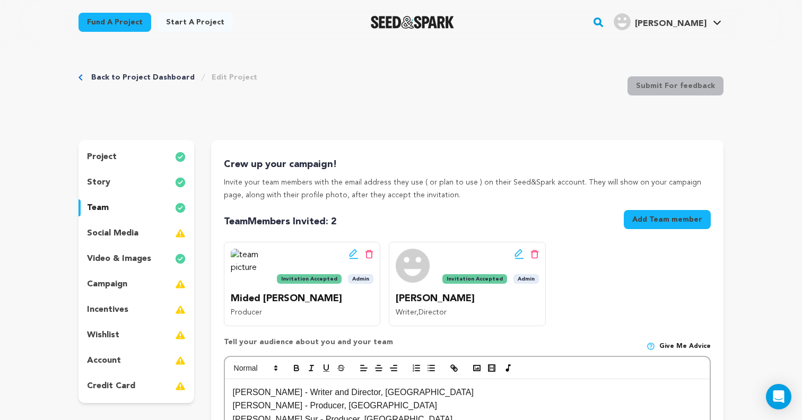
click at [134, 154] on div "project" at bounding box center [137, 157] width 116 height 17
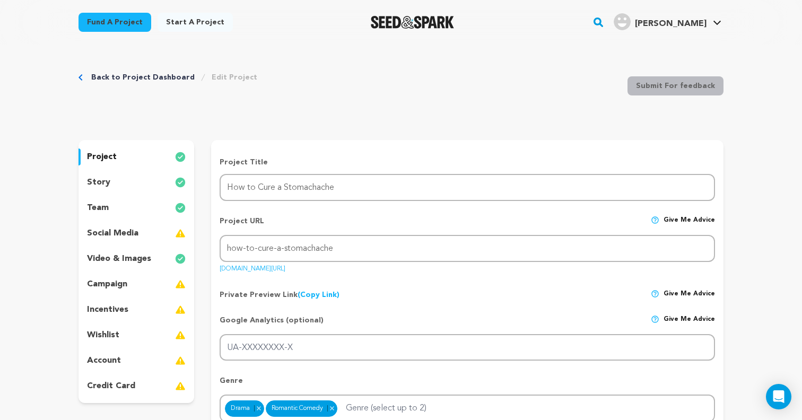
click at [137, 182] on div "story" at bounding box center [137, 182] width 116 height 17
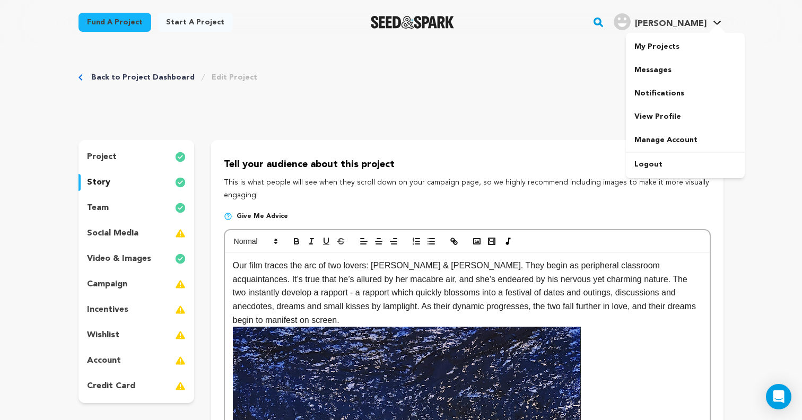
click at [695, 22] on span "[PERSON_NAME]" at bounding box center [671, 24] width 72 height 8
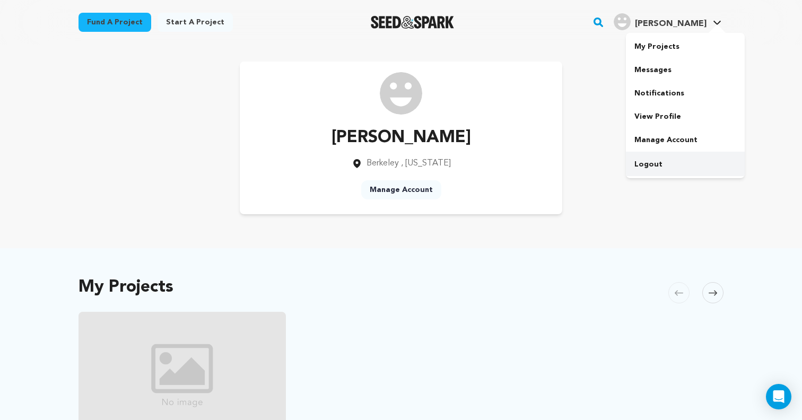
click at [647, 162] on link "Logout" at bounding box center [685, 164] width 119 height 23
